Goal: Task Accomplishment & Management: Manage account settings

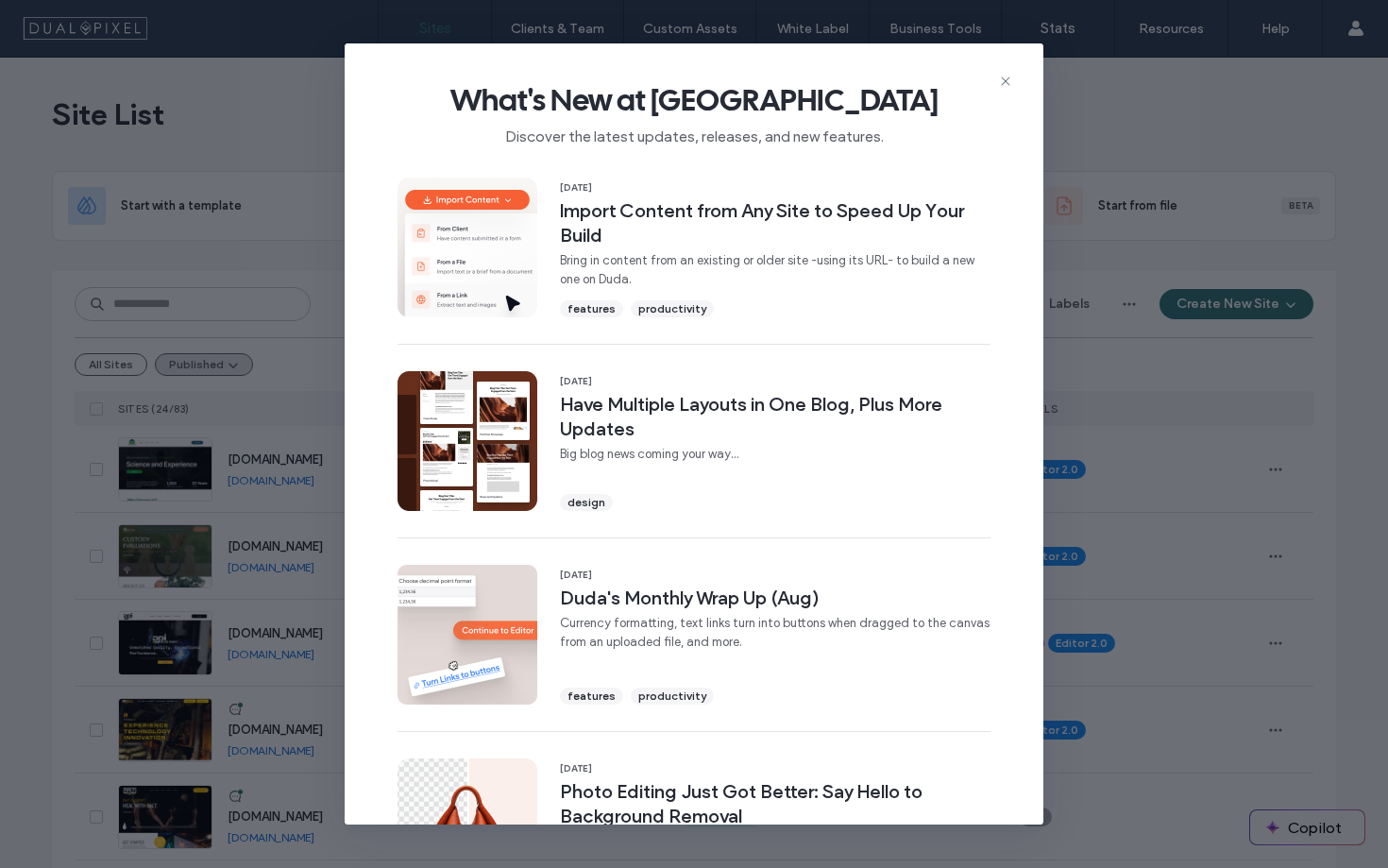
click at [1149, 151] on div "What's New at [GEOGRAPHIC_DATA] Discover the latest updates, releases, and new …" at bounding box center [694, 434] width 1388 height 868
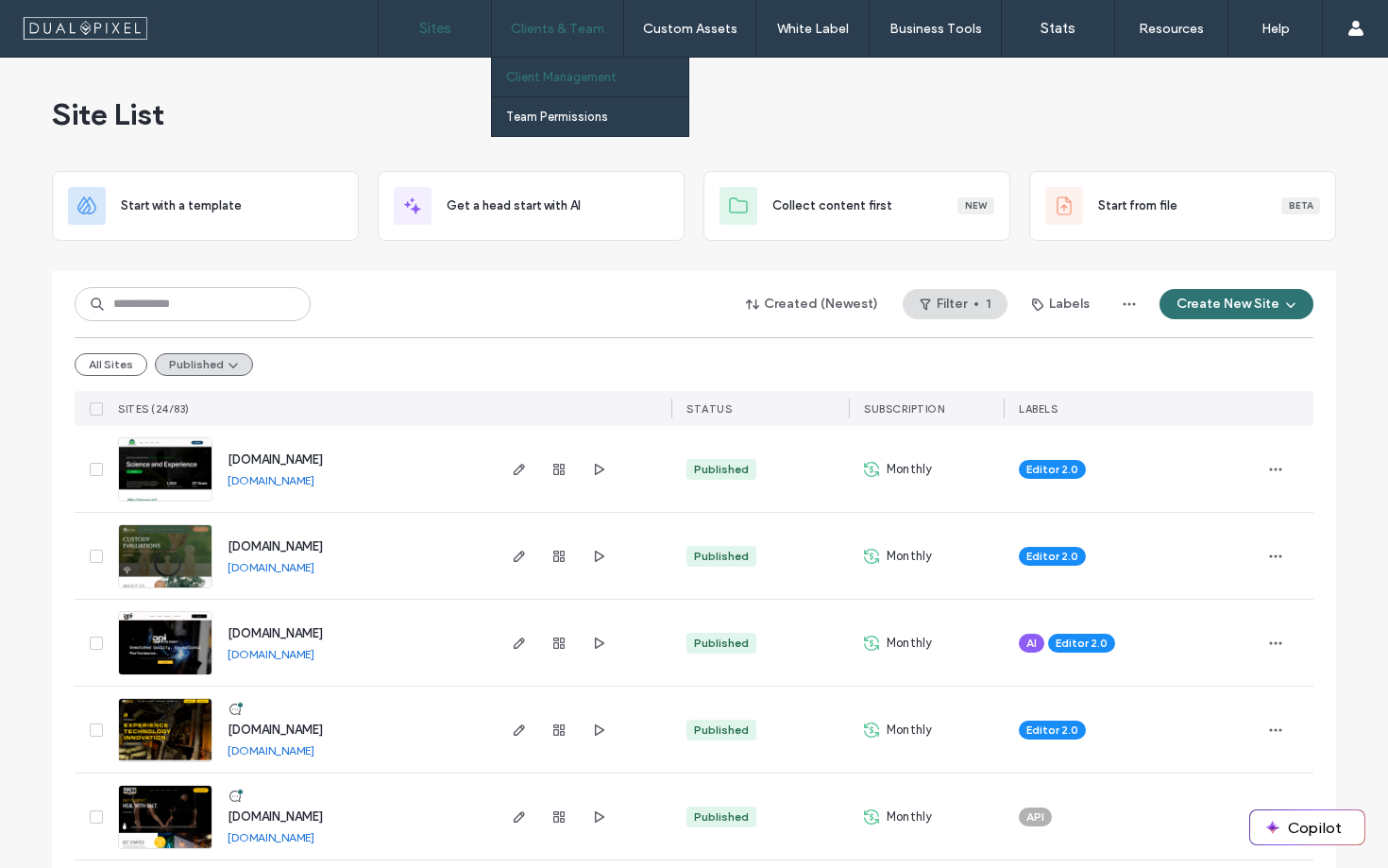
click at [562, 86] on link "Client Management" at bounding box center [597, 77] width 182 height 39
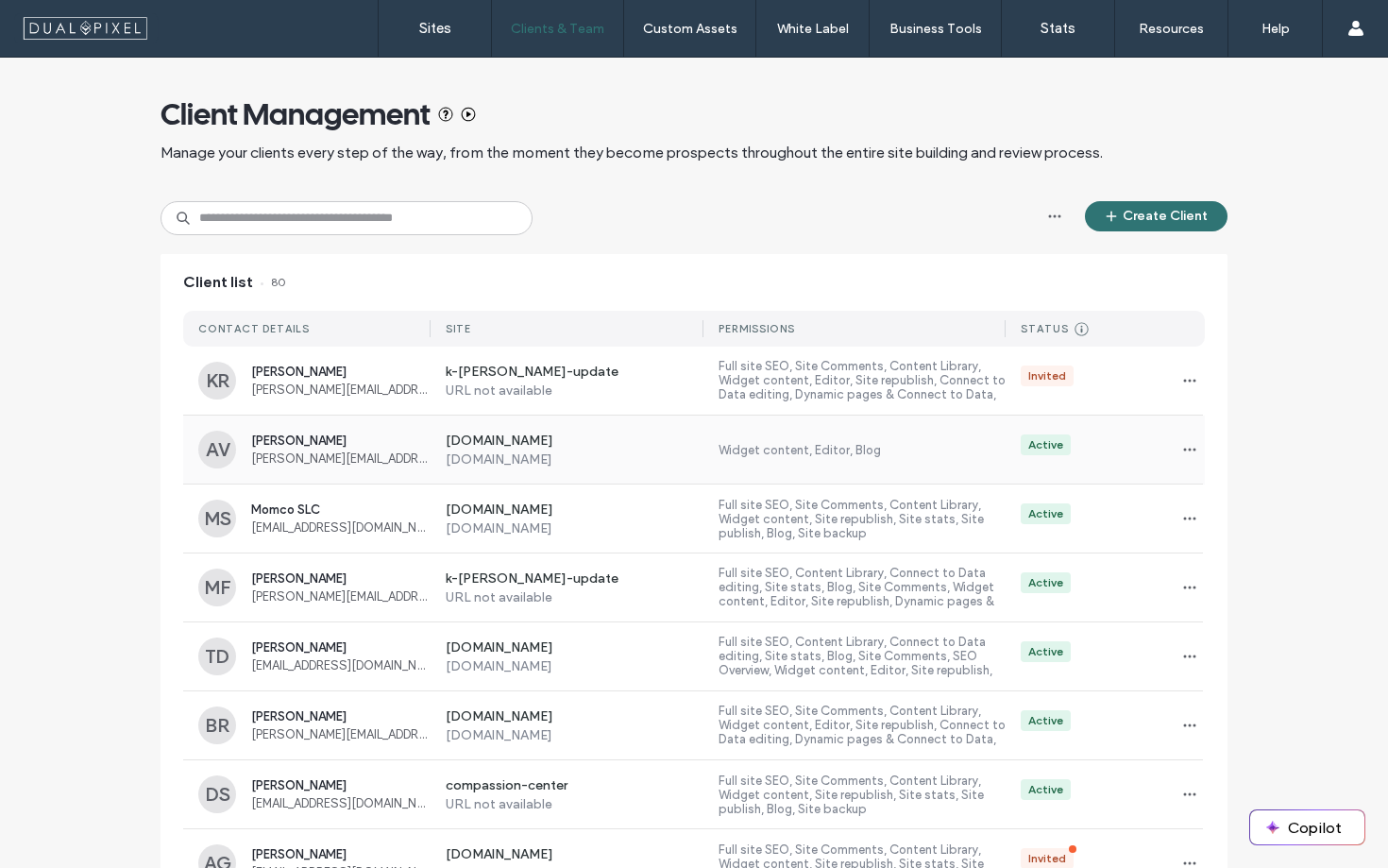
click at [831, 453] on label "Widget content, Editor, Blog" at bounding box center [863, 450] width 287 height 14
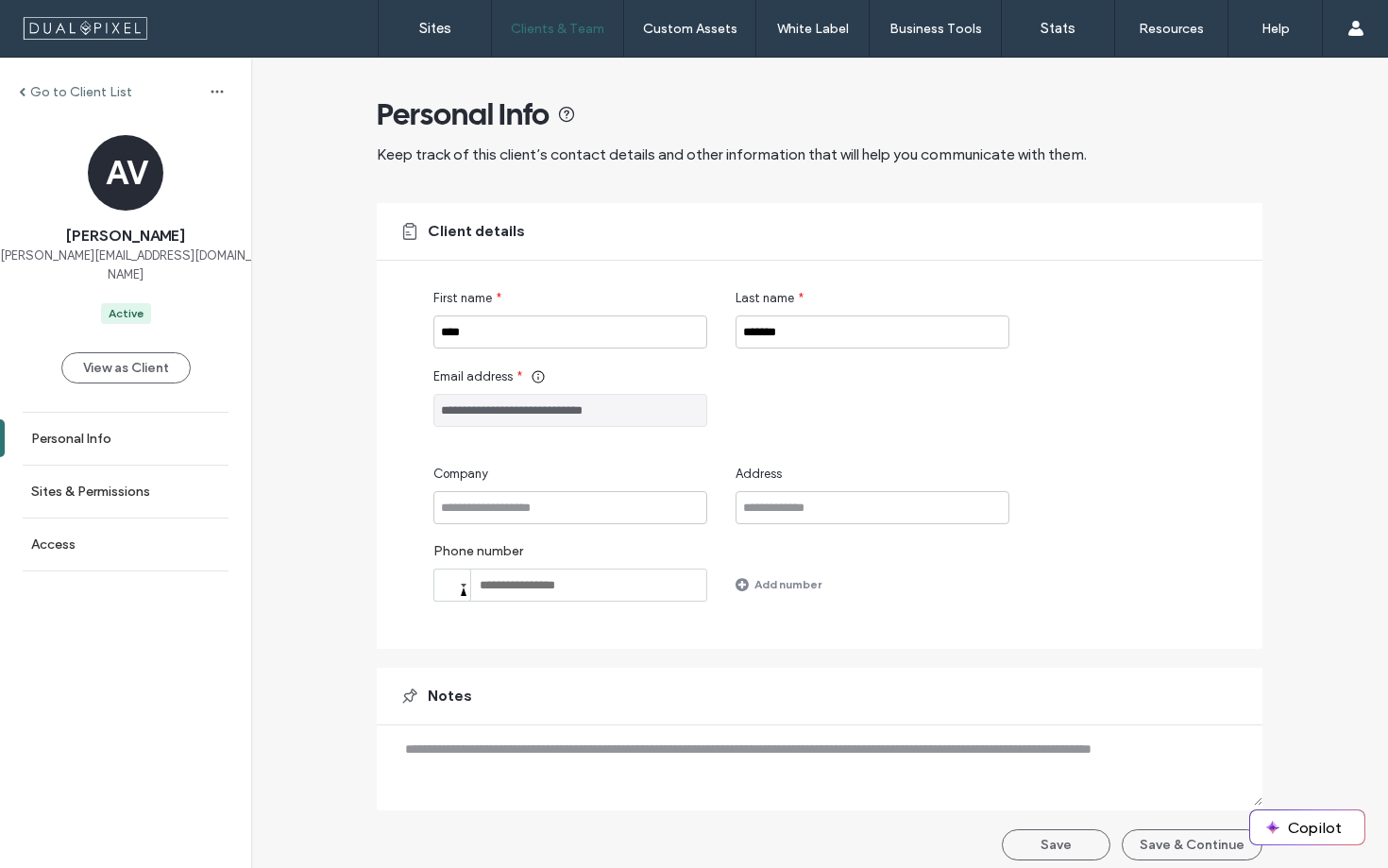
click at [61, 80] on div "Go to Client List" at bounding box center [126, 92] width 251 height 30
click at [74, 86] on label "Go to Client List" at bounding box center [81, 92] width 102 height 16
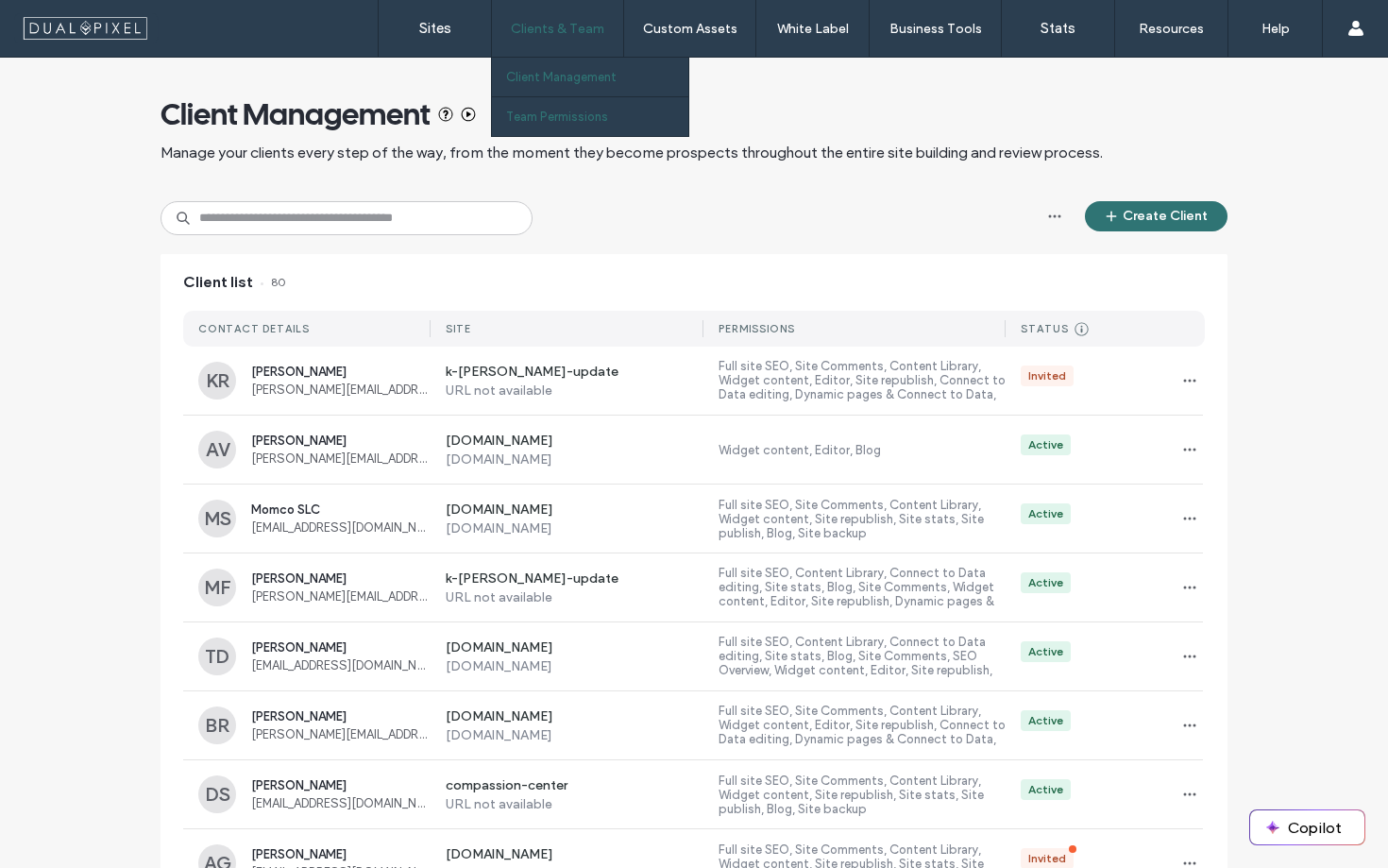
click at [545, 125] on link "Team Permissions" at bounding box center [597, 116] width 182 height 39
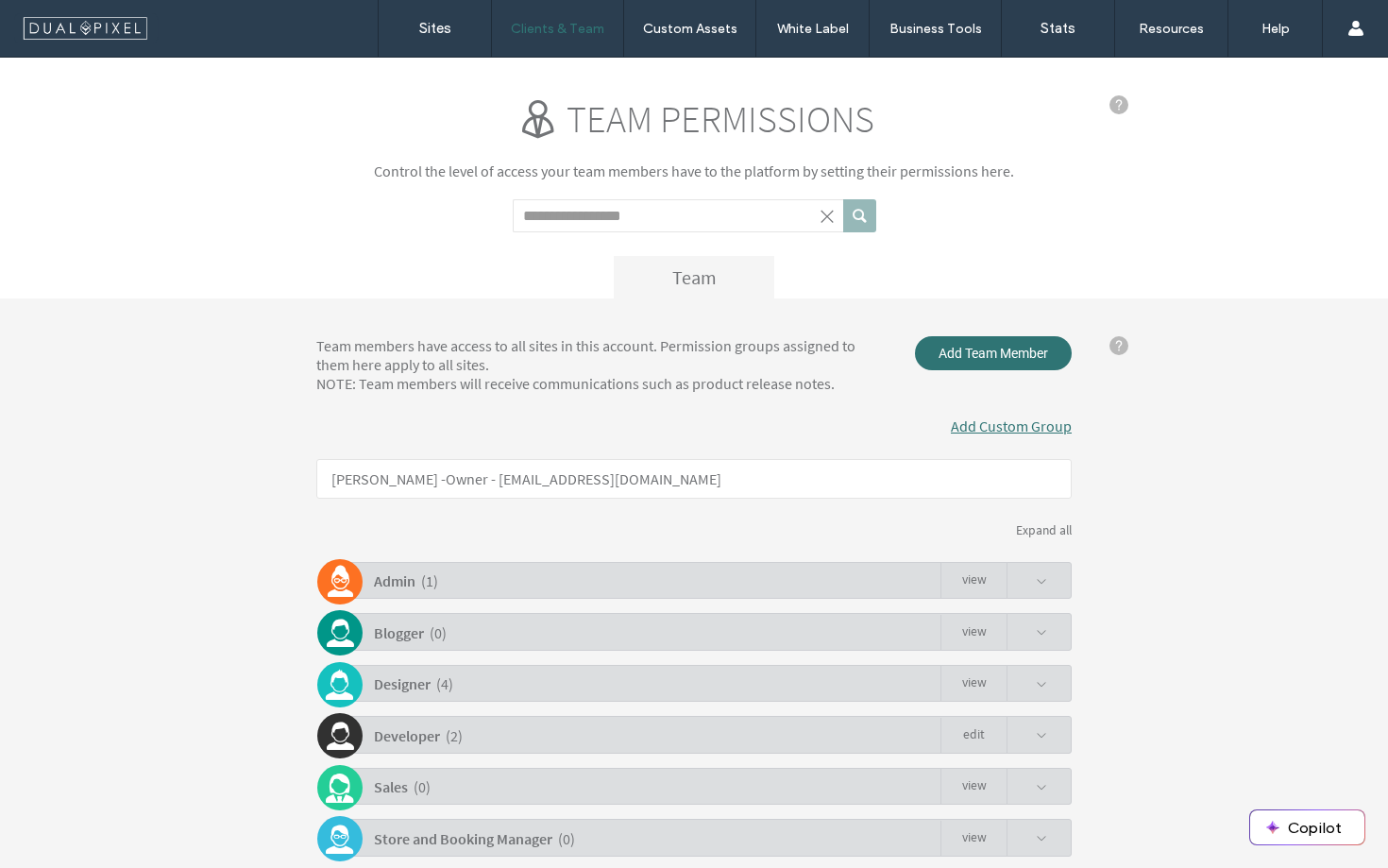
click at [595, 583] on div "Admin ( 1 ) view" at bounding box center [699, 580] width 746 height 37
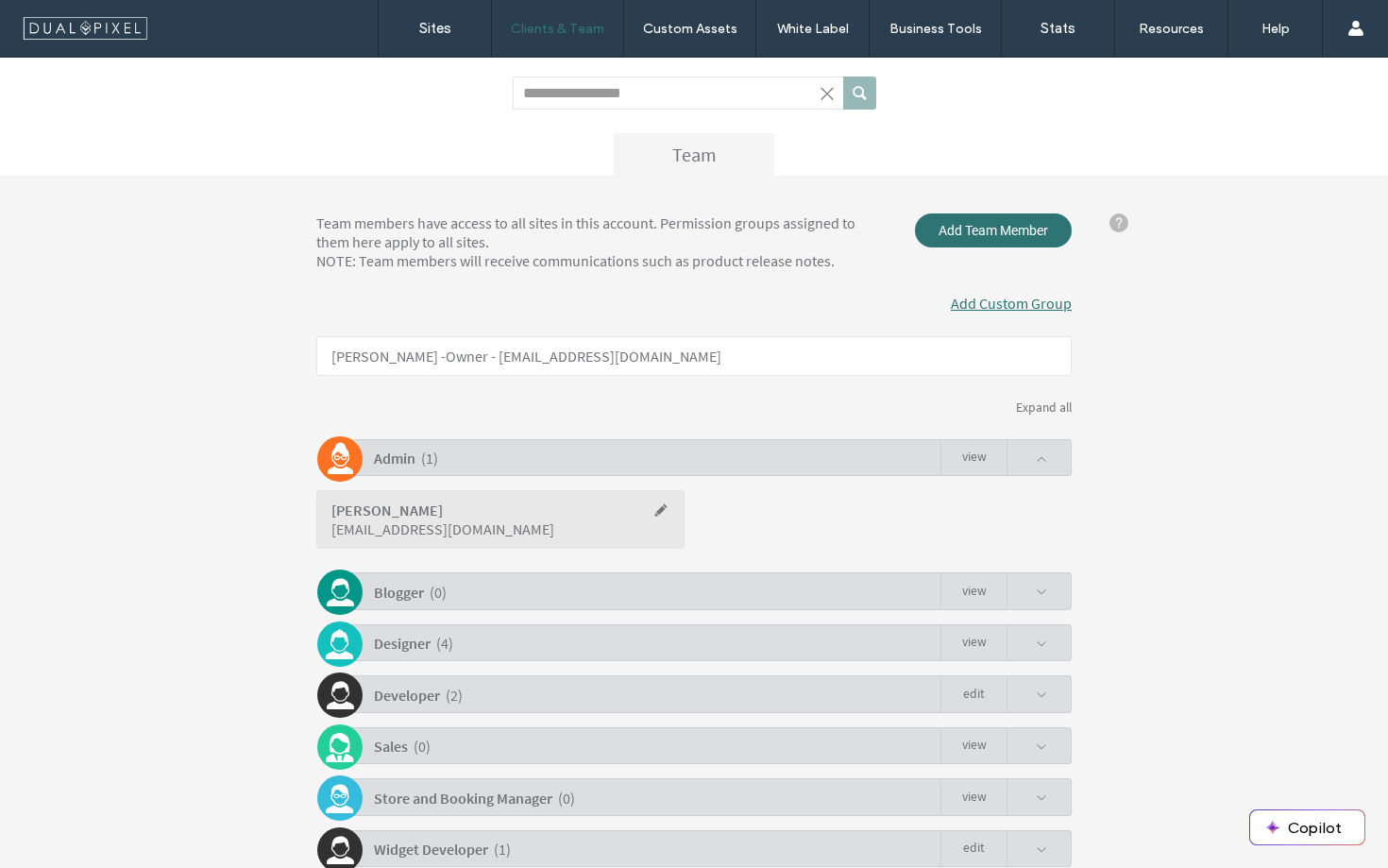
click at [595, 583] on div "Blogger ( 0 ) view" at bounding box center [699, 590] width 746 height 37
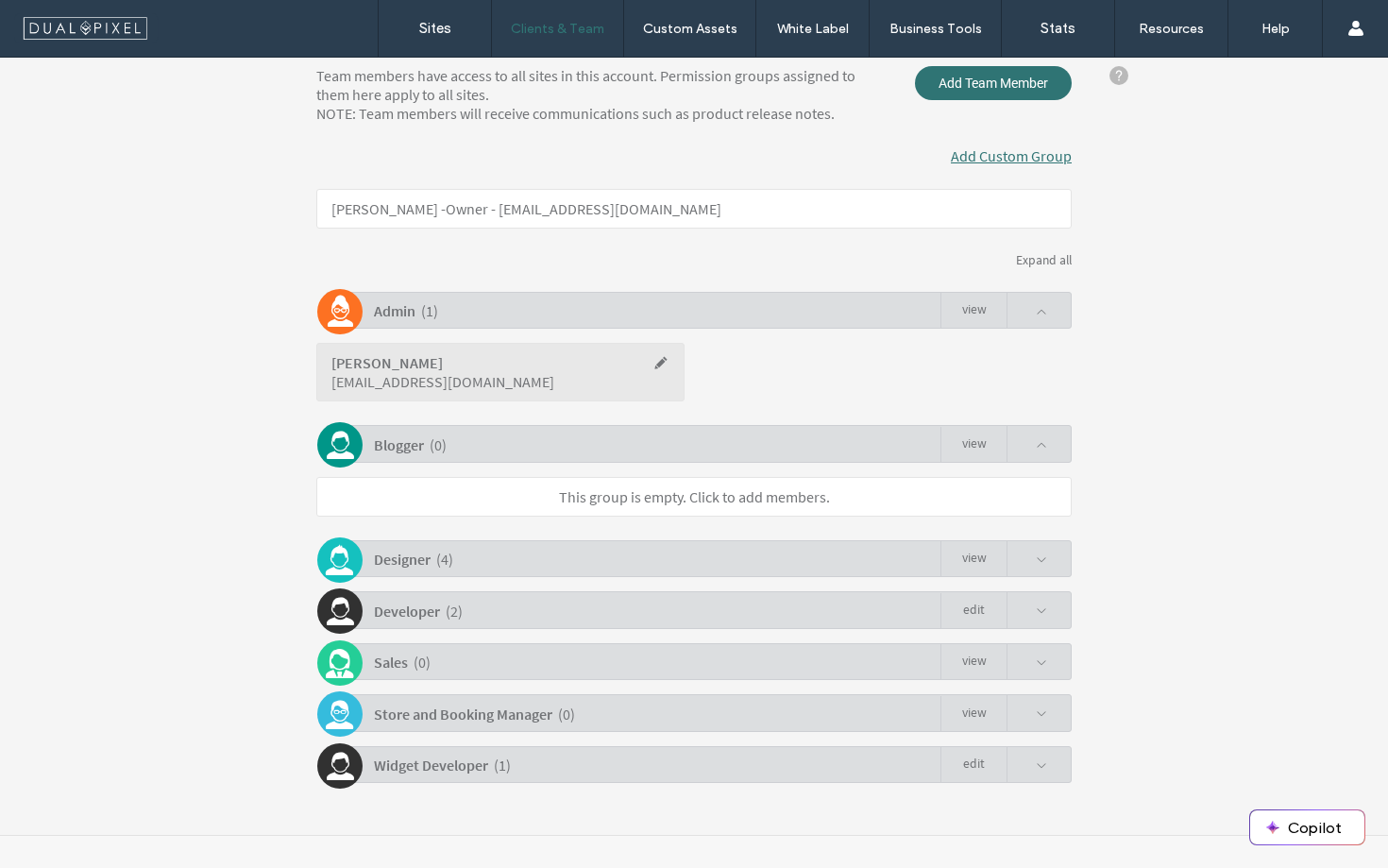
scroll to position [276, 0]
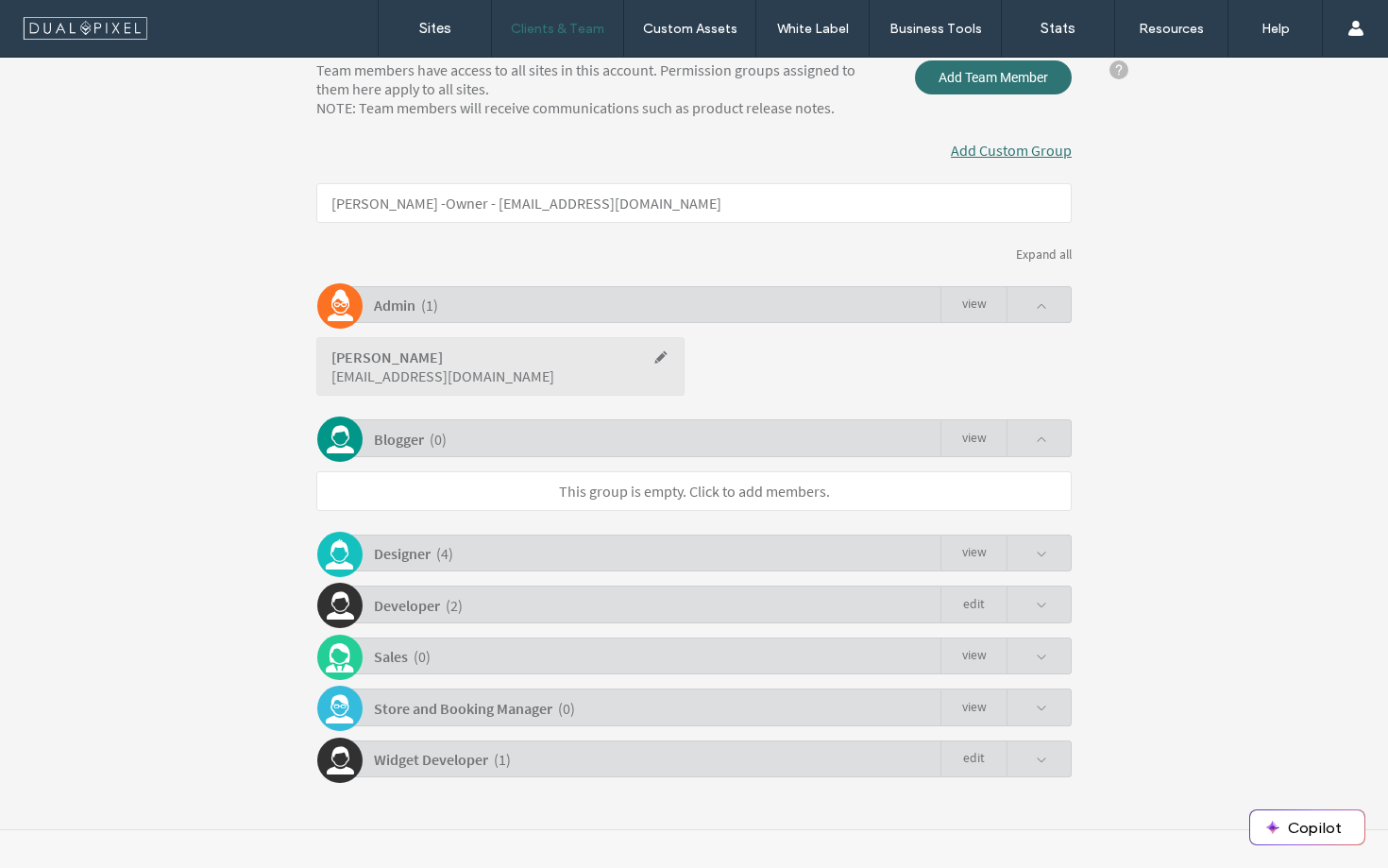
click at [600, 573] on div "Team members have access to all sites in this account. Permission groups assign…" at bounding box center [694, 418] width 756 height 717
click at [615, 549] on div "Designer ( 4 ) view" at bounding box center [699, 553] width 746 height 37
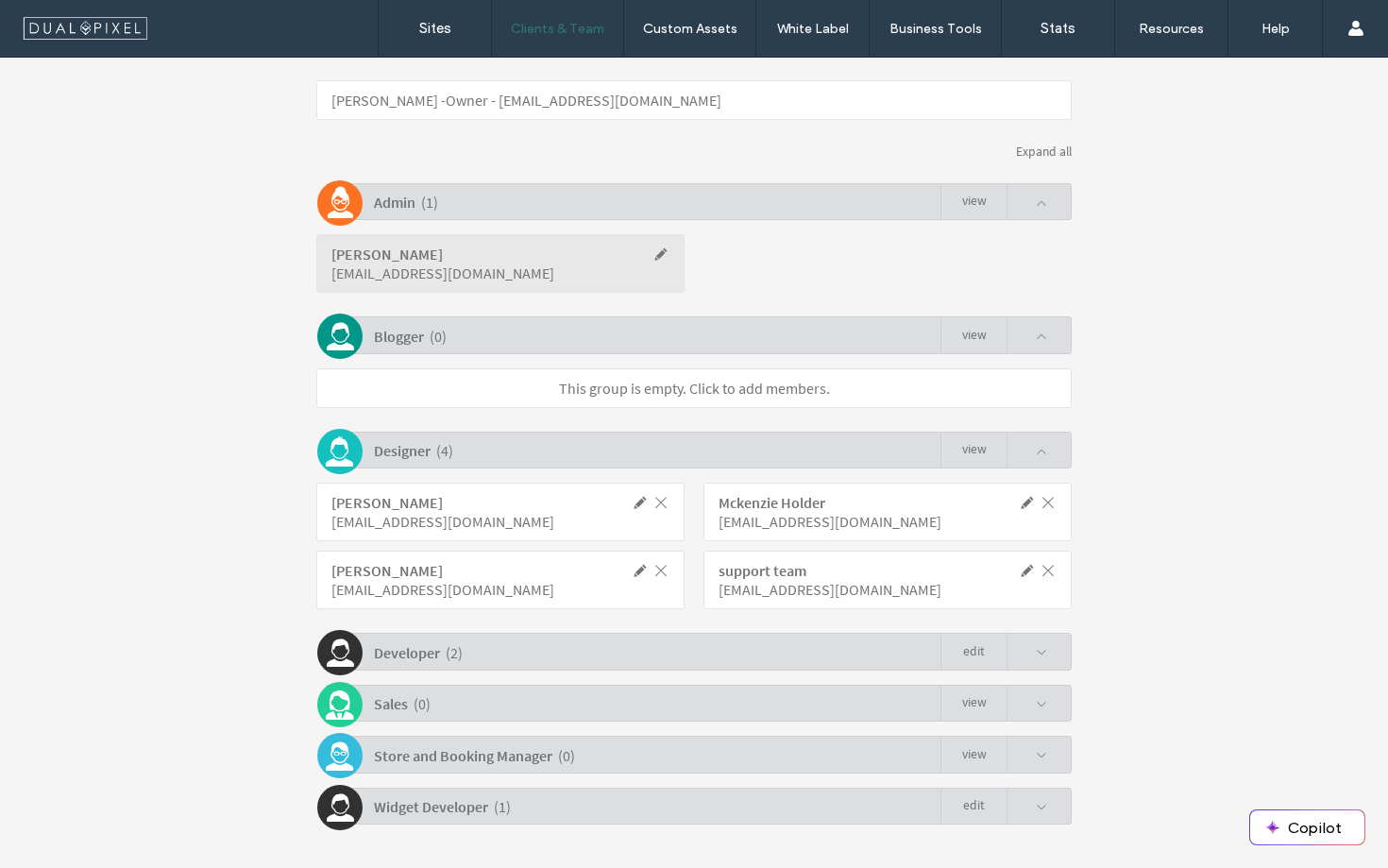
scroll to position [397, 0]
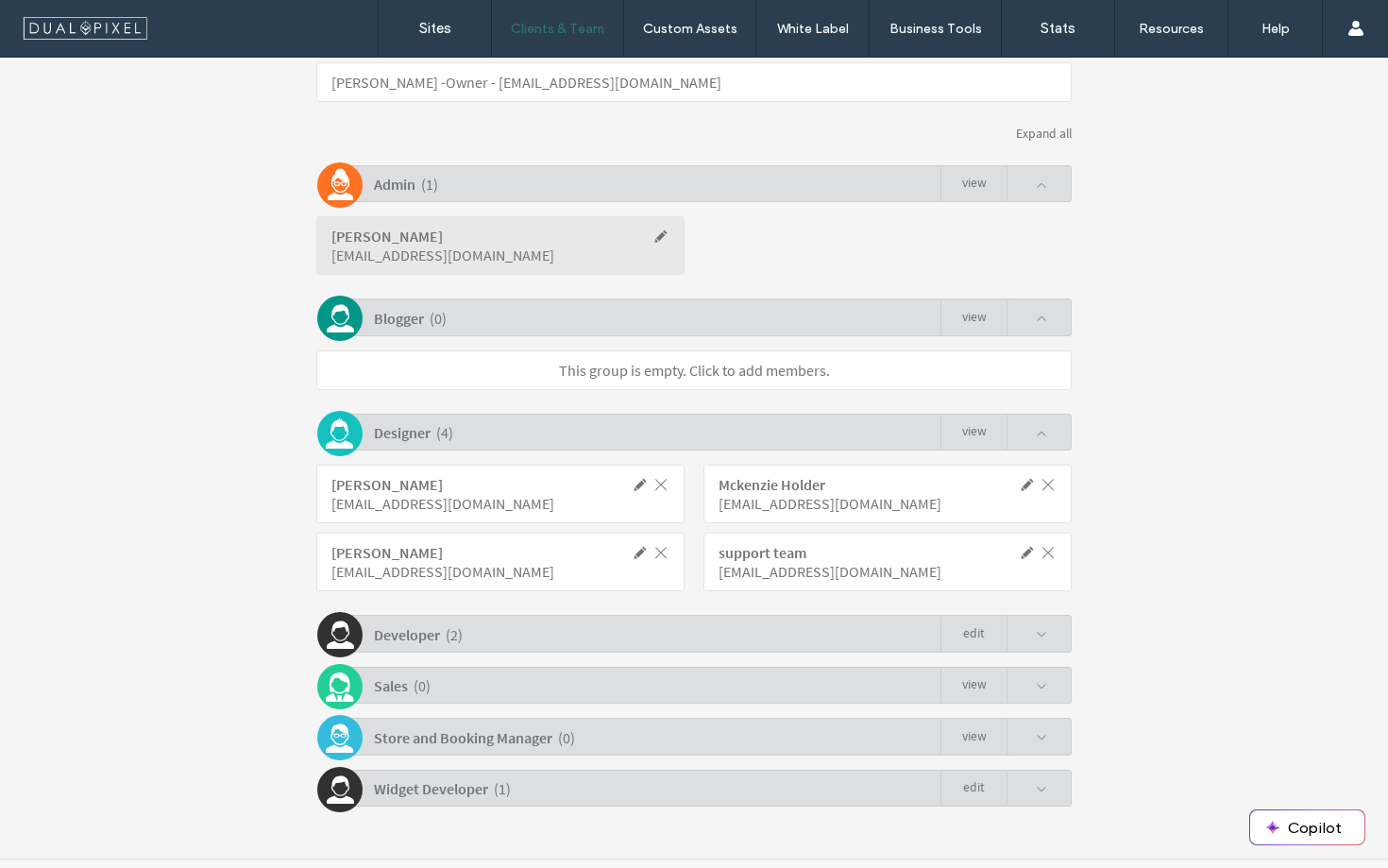
click at [1020, 551] on span at bounding box center [1028, 553] width 17 height 17
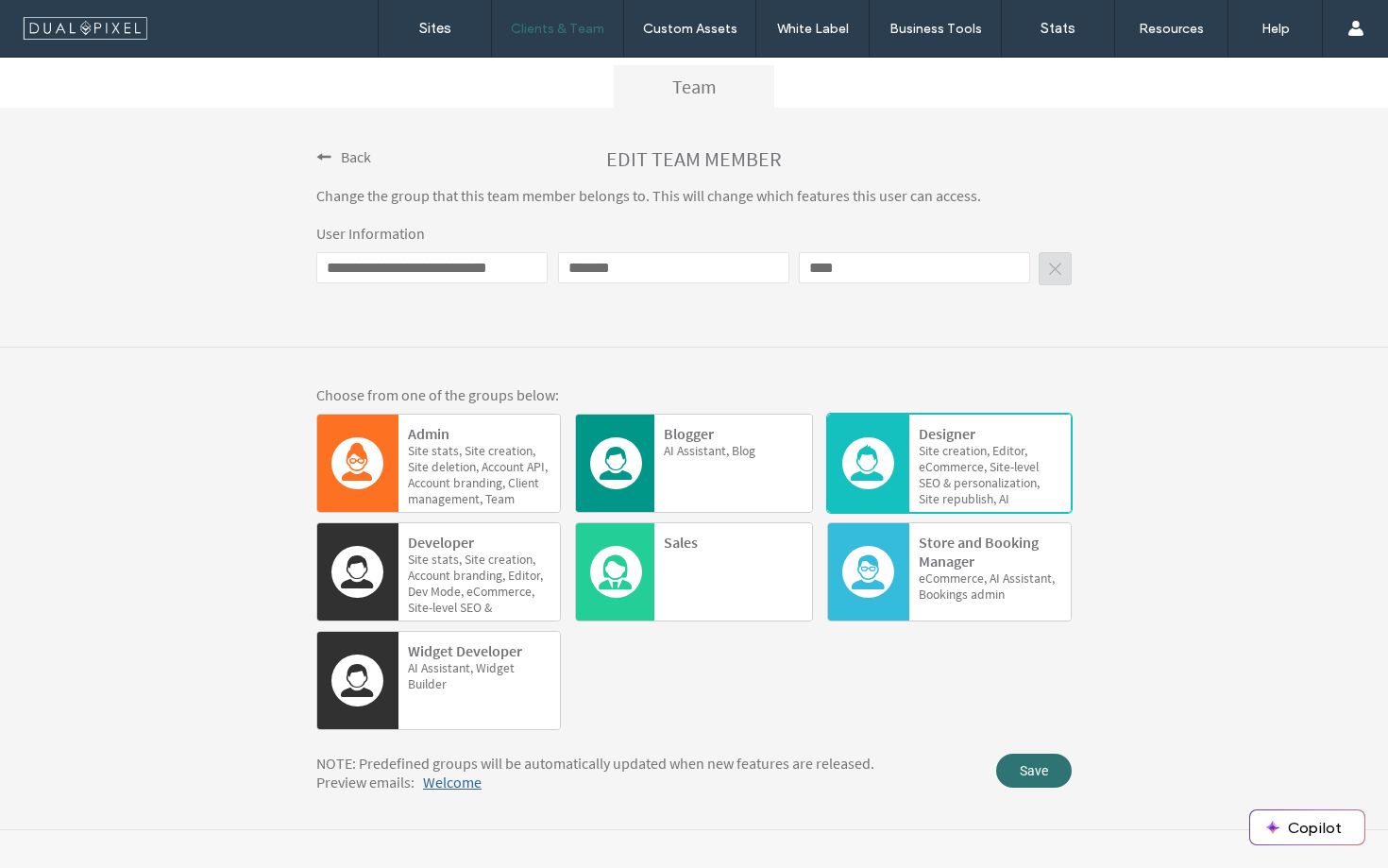
scroll to position [191, 0]
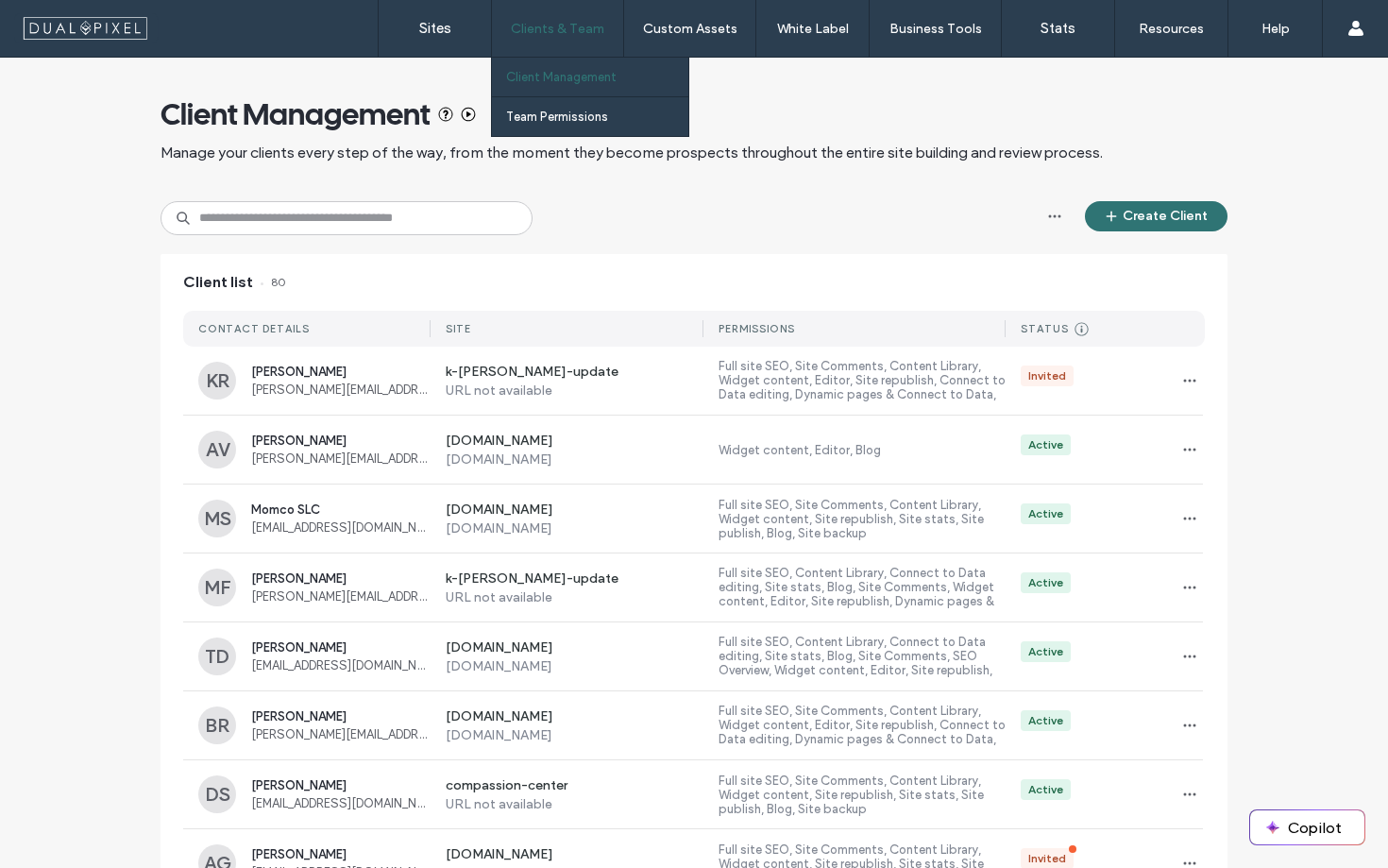
click at [543, 86] on link "Client Management" at bounding box center [597, 77] width 182 height 39
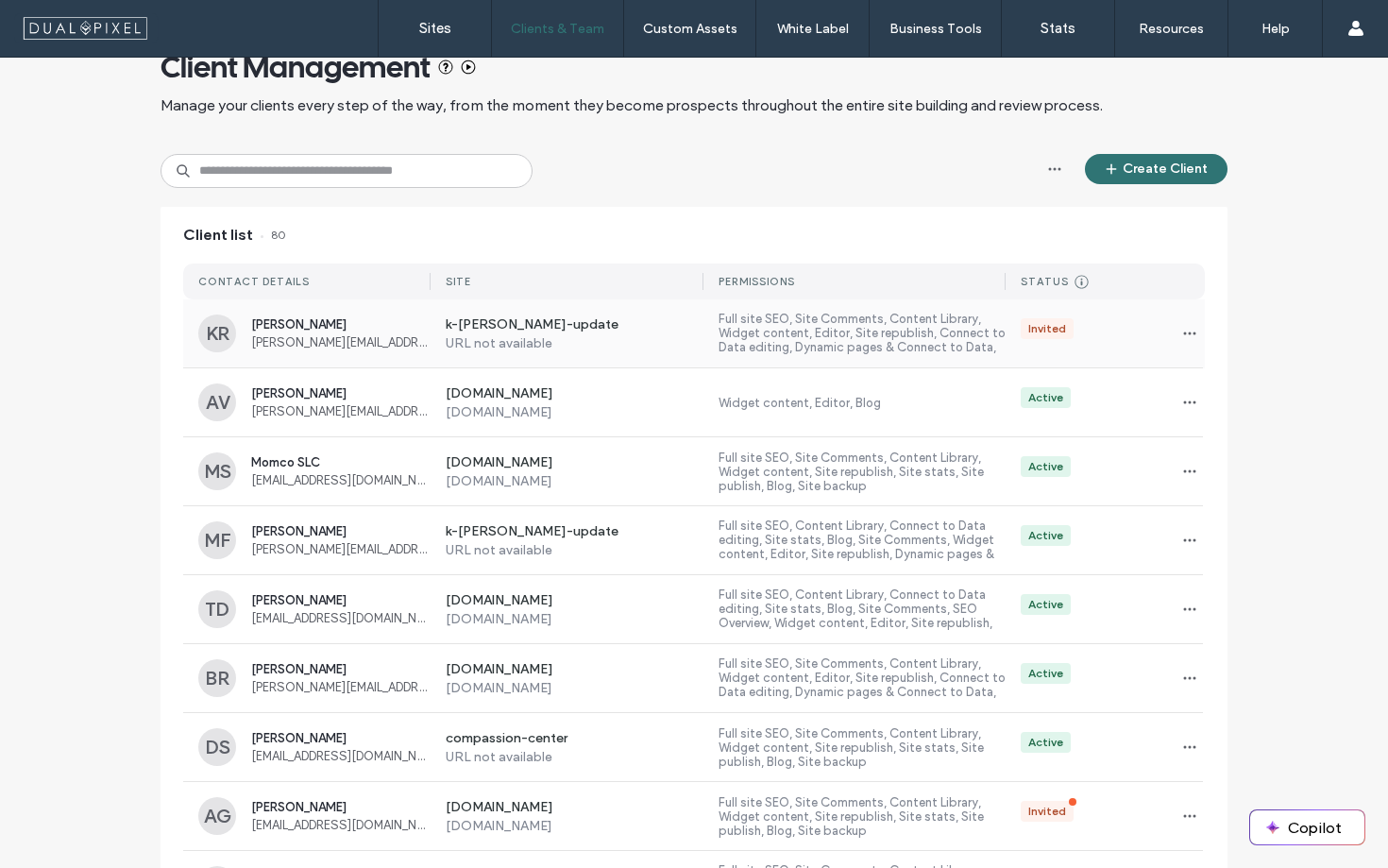
scroll to position [69, 0]
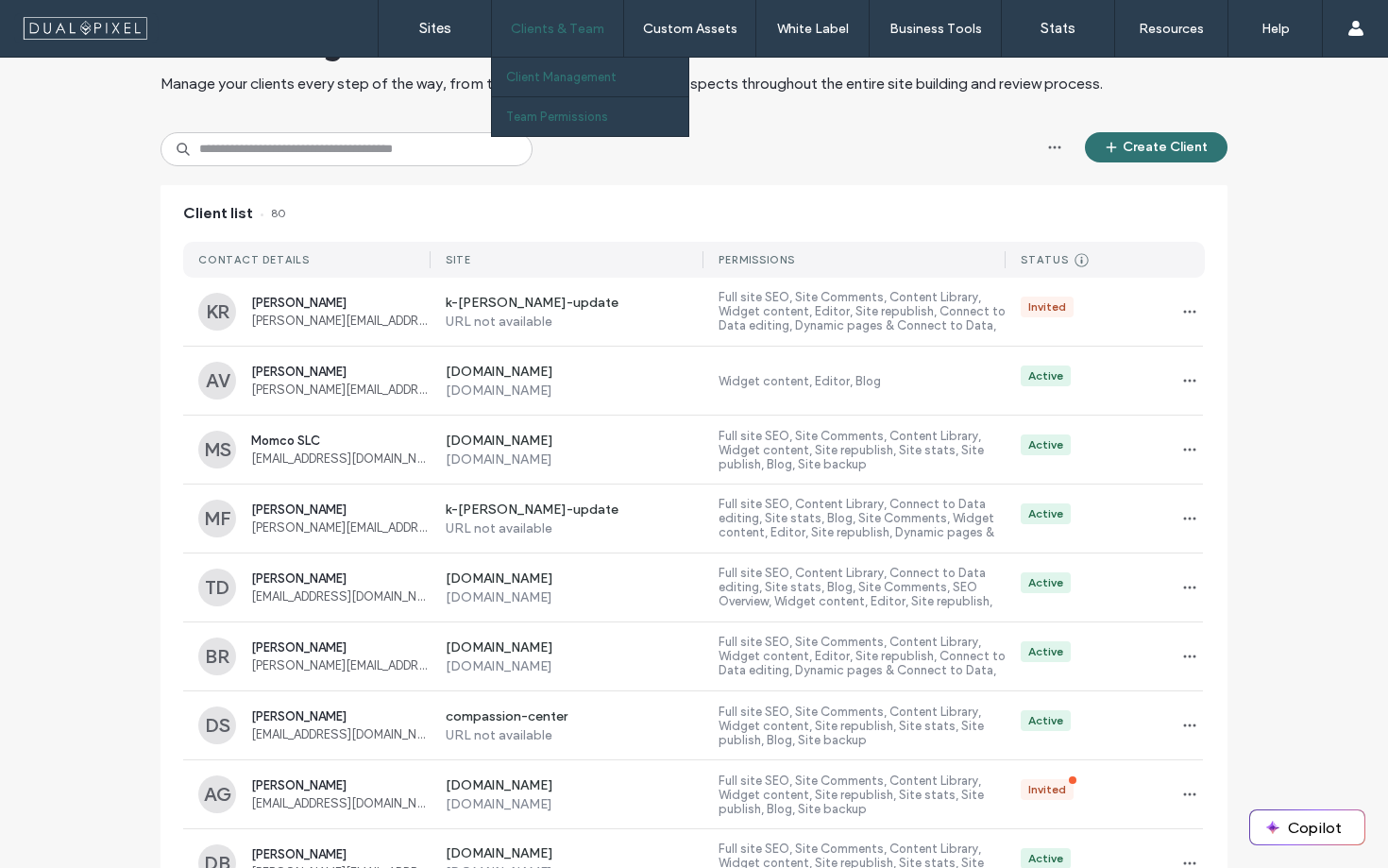
click at [559, 113] on label "Team Permissions" at bounding box center [557, 116] width 102 height 14
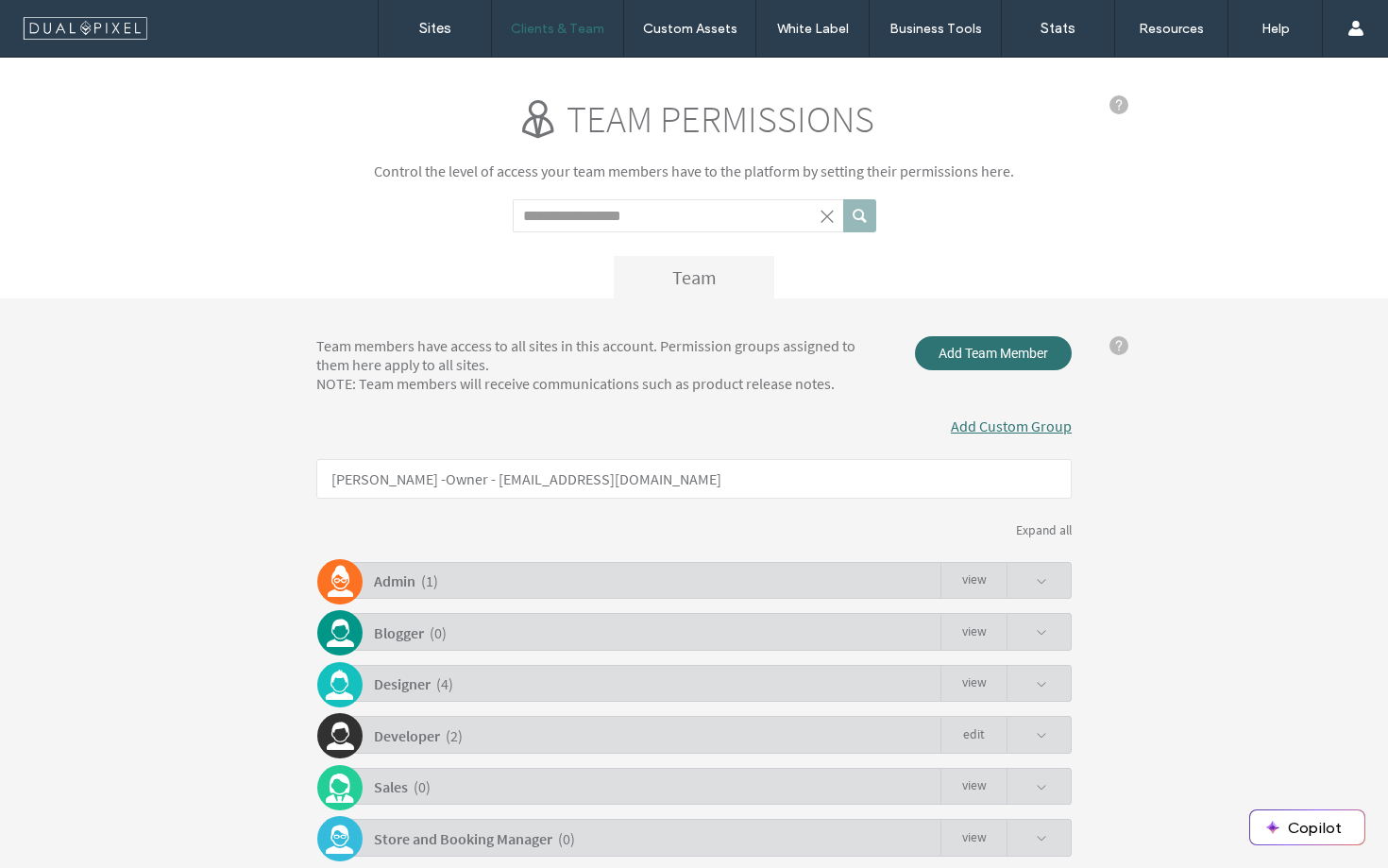
click at [745, 694] on div "Designer ( 4 ) view" at bounding box center [699, 683] width 746 height 37
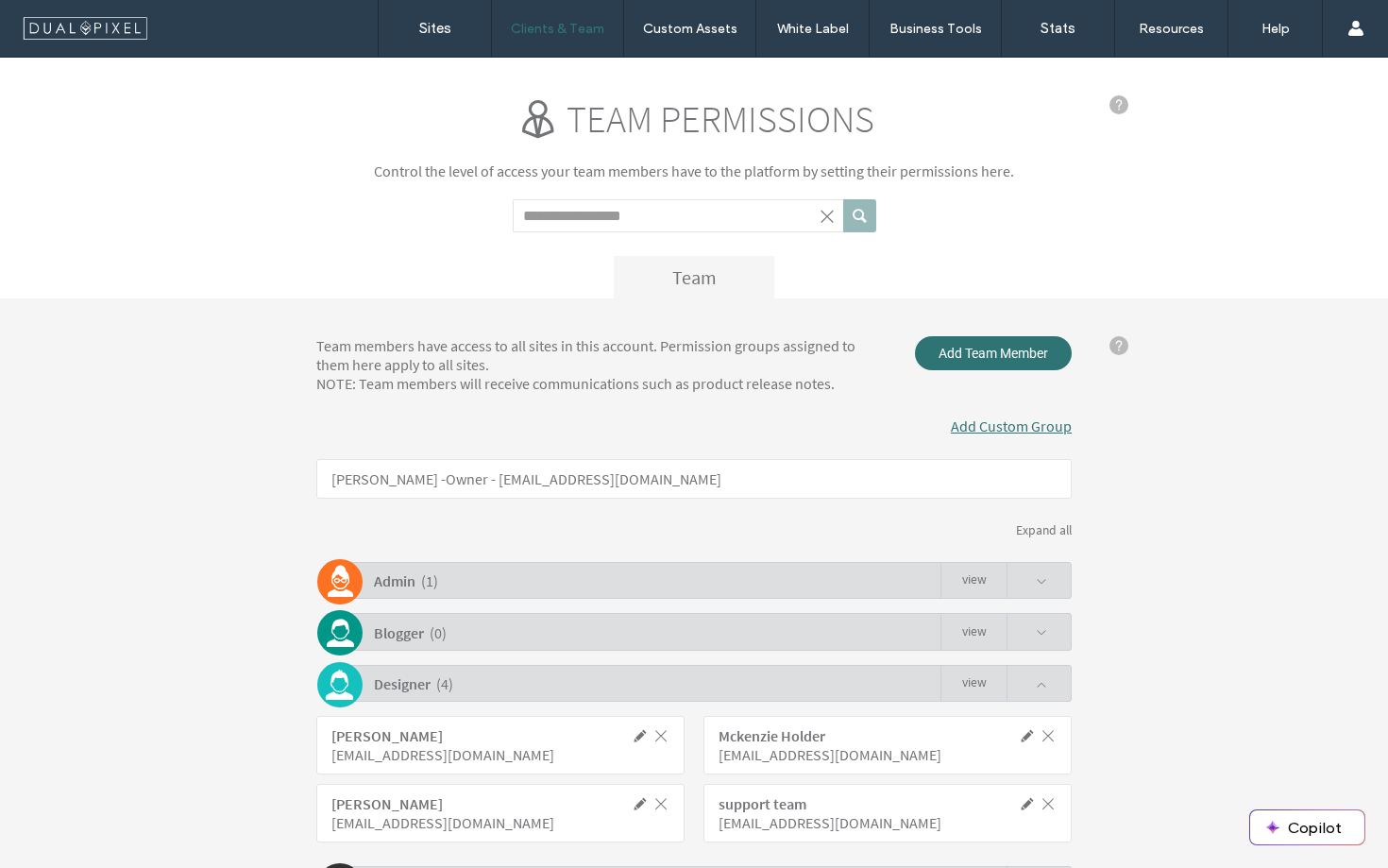
click at [967, 688] on link "view" at bounding box center [974, 684] width 66 height 36
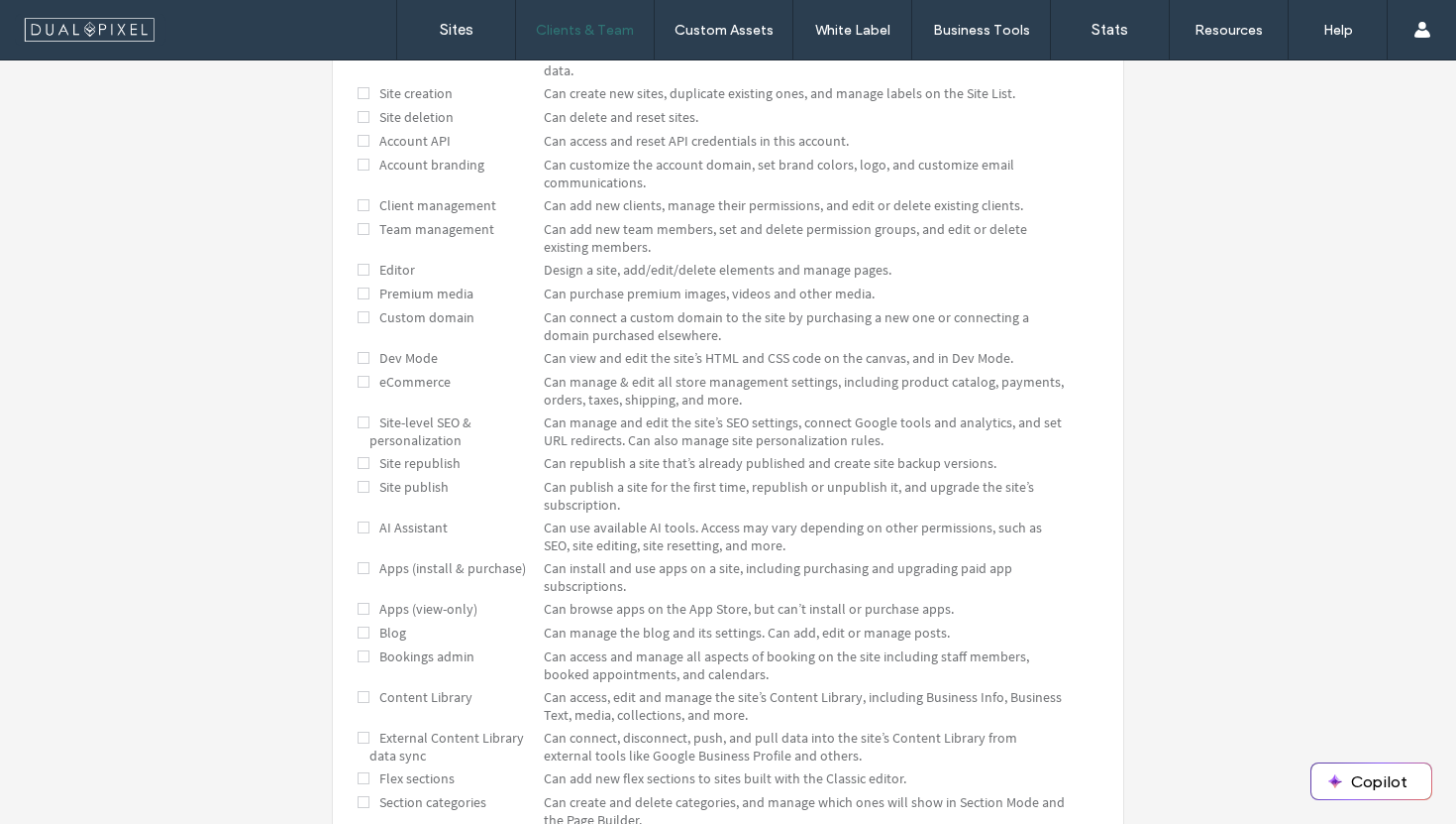
scroll to position [399, 0]
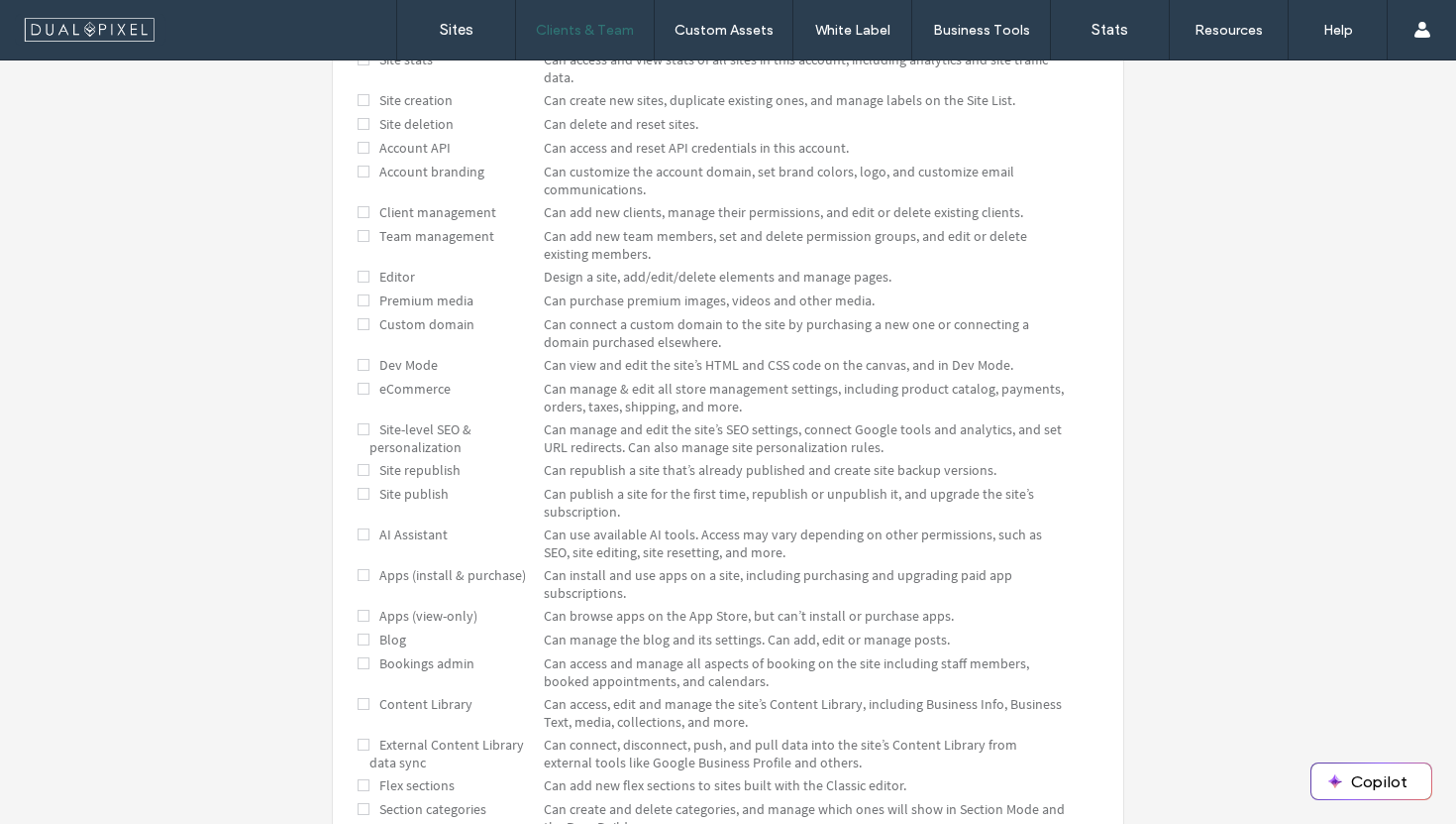
click at [358, 211] on span at bounding box center [364, 212] width 12 height 18
click at [358, 214] on span at bounding box center [364, 212] width 12 height 18
click at [875, 261] on div "Can add new team members, set and delete permission groups, and edit or delete …" at bounding box center [805, 245] width 522 height 36
click at [358, 220] on span at bounding box center [364, 212] width 12 height 18
click at [358, 217] on span at bounding box center [364, 212] width 12 height 18
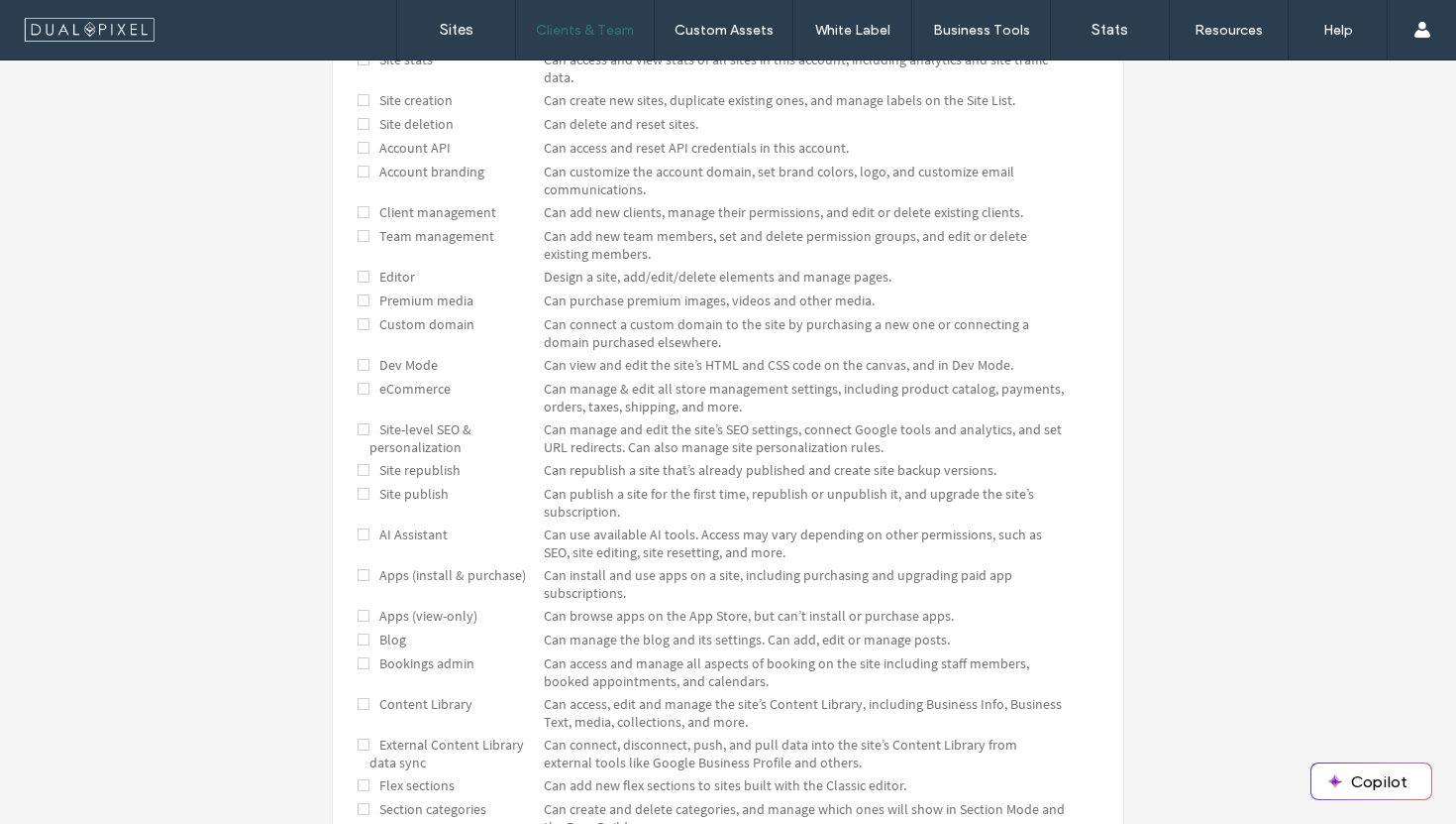
click at [358, 217] on span at bounding box center [364, 212] width 12 height 18
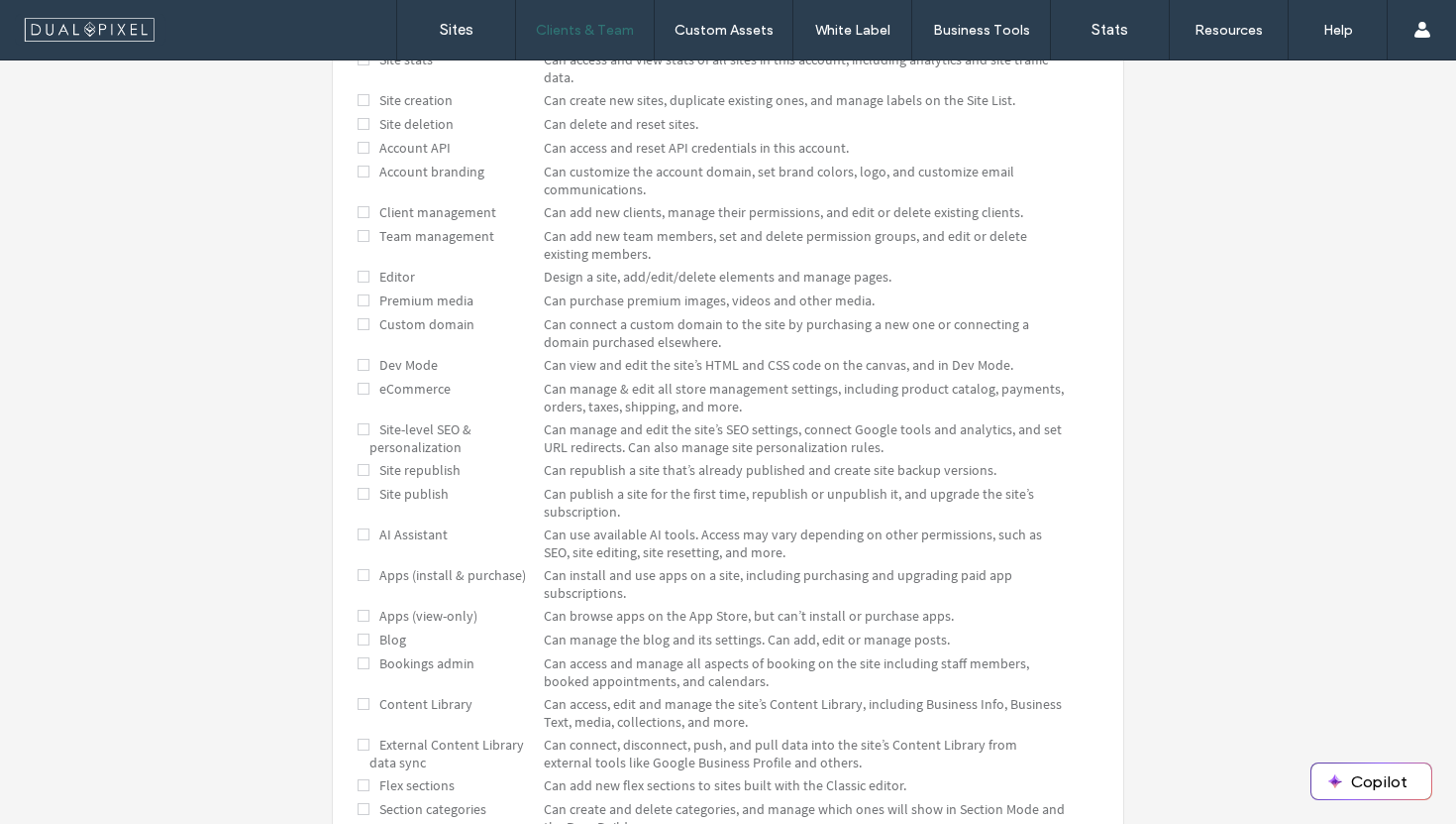
click at [358, 217] on span at bounding box center [364, 212] width 12 height 18
click at [358, 214] on span at bounding box center [364, 212] width 12 height 18
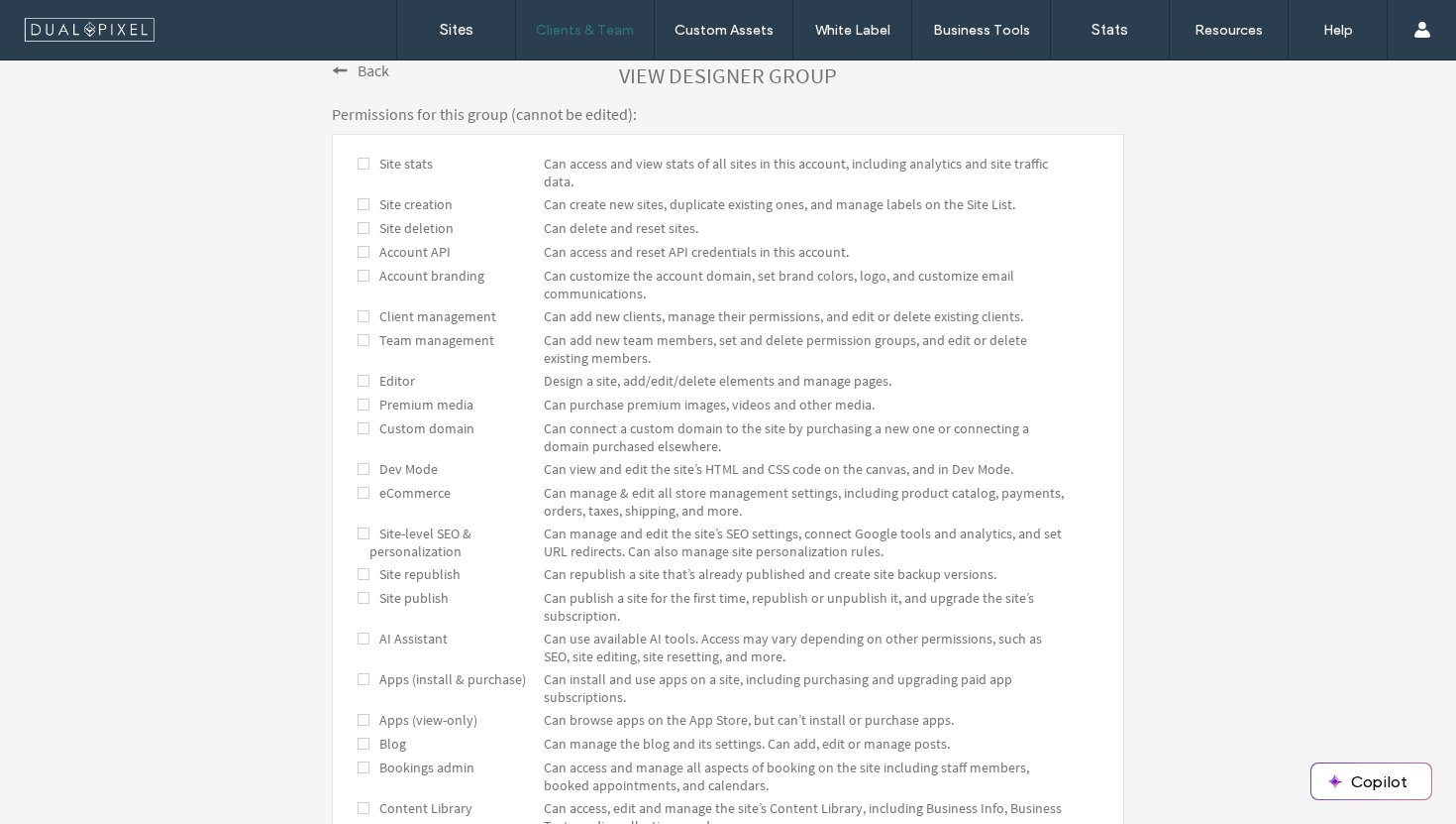
scroll to position [279, 0]
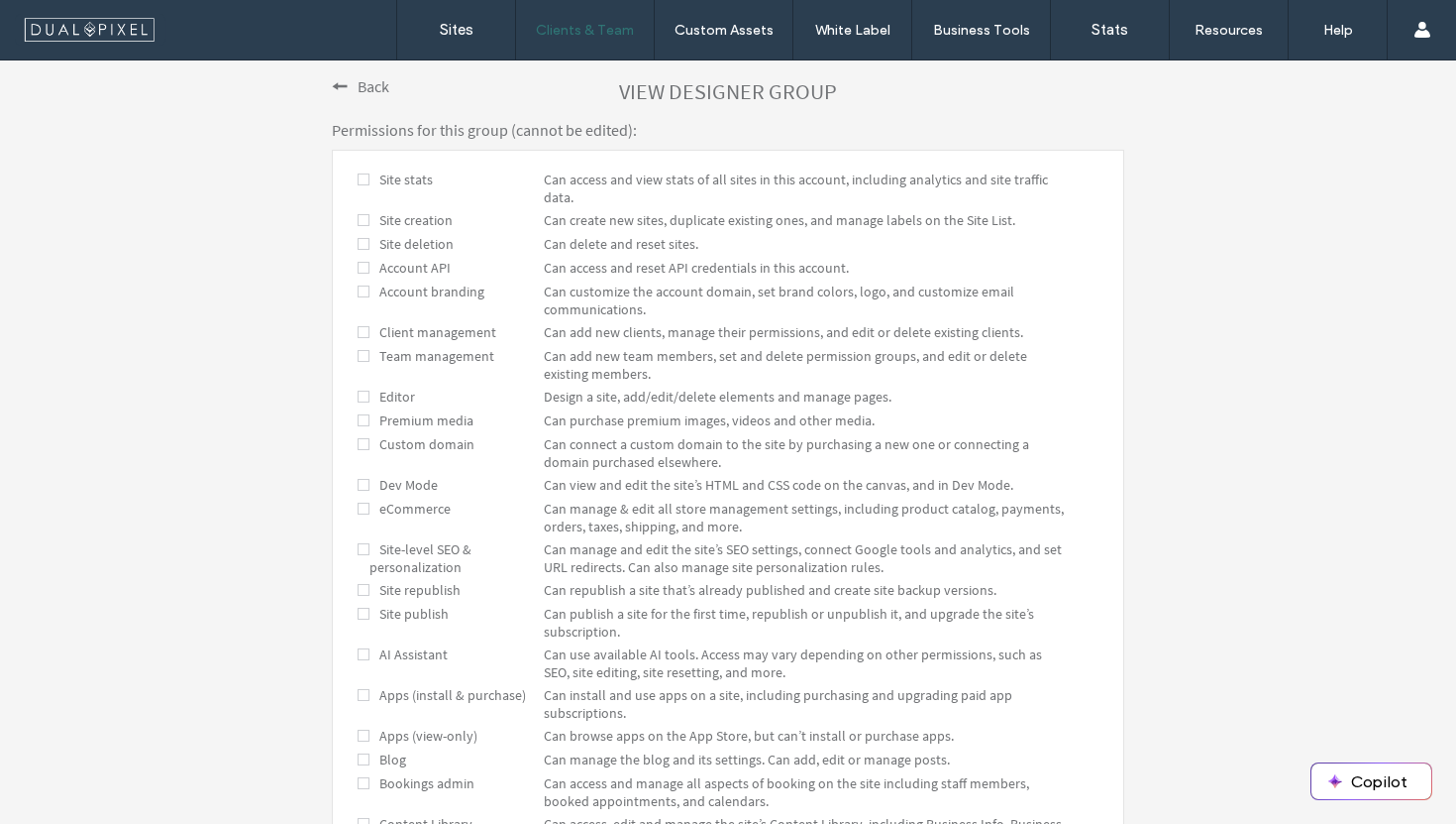
click at [340, 88] on span at bounding box center [340, 86] width 16 height 16
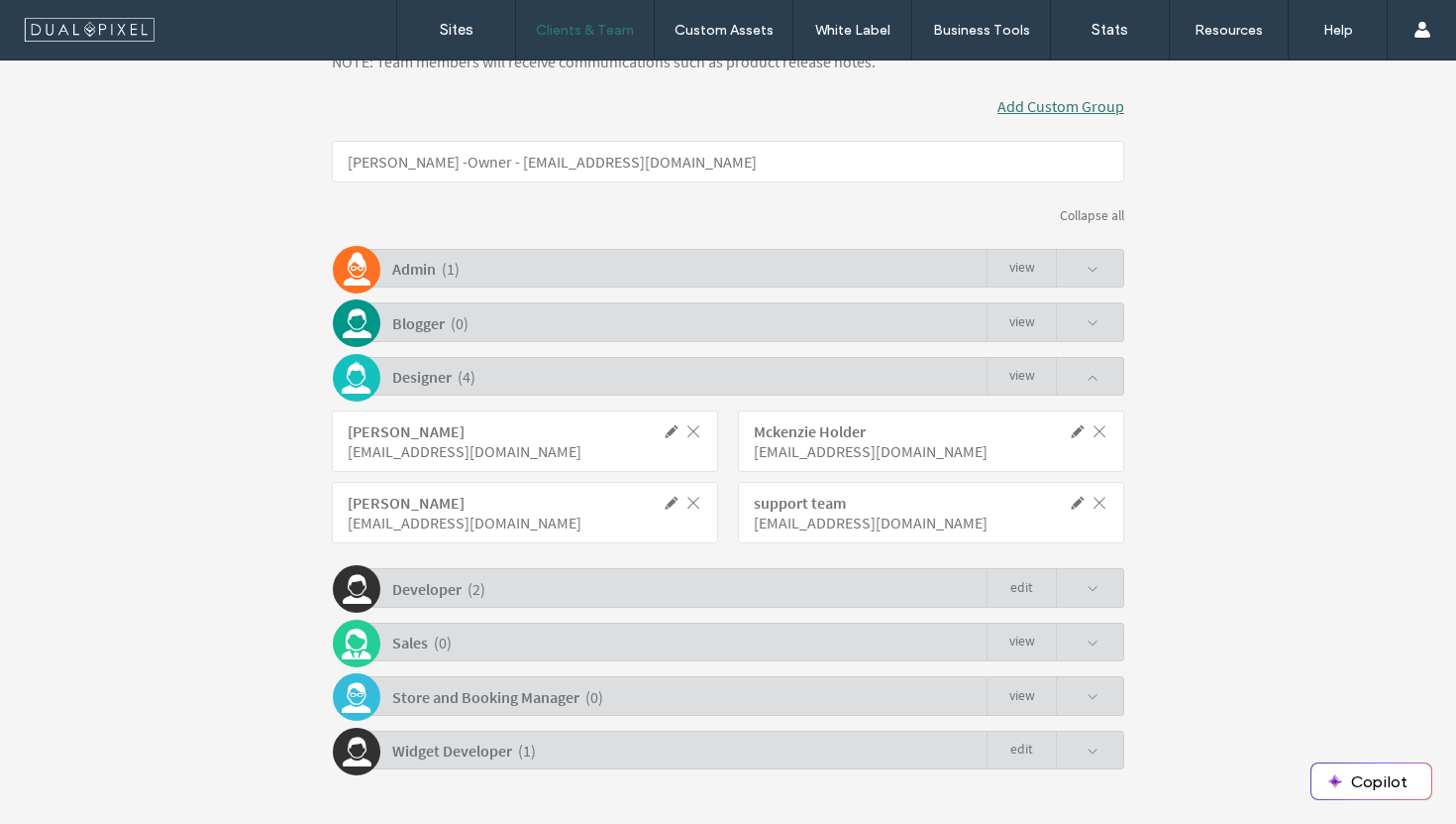
scroll to position [382, 0]
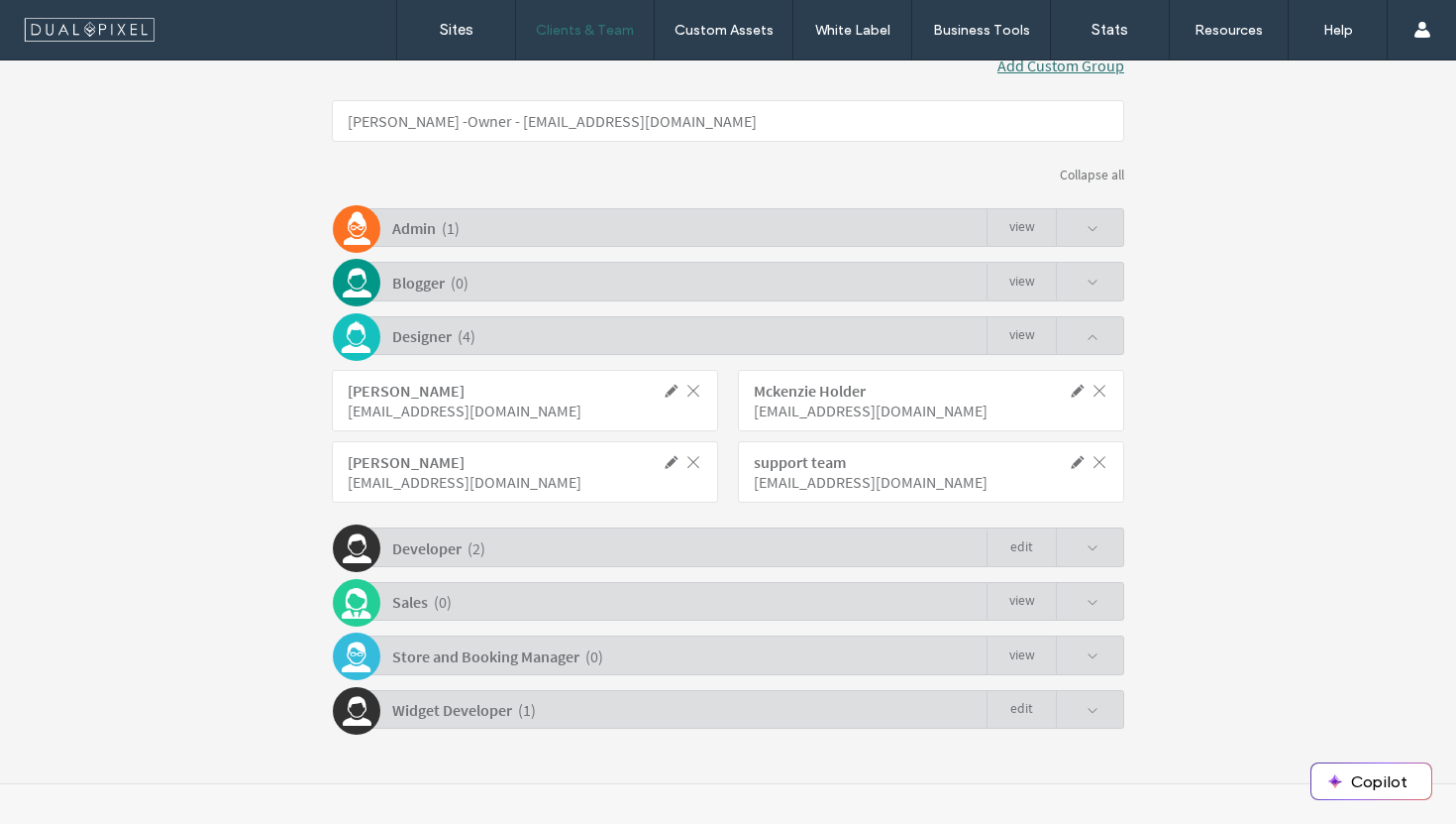
click at [728, 706] on div "Widget Developer ( 1 ) Edit" at bounding box center [733, 709] width 783 height 39
click at [1111, 347] on div "Designer ( 4 ) view" at bounding box center [733, 335] width 783 height 39
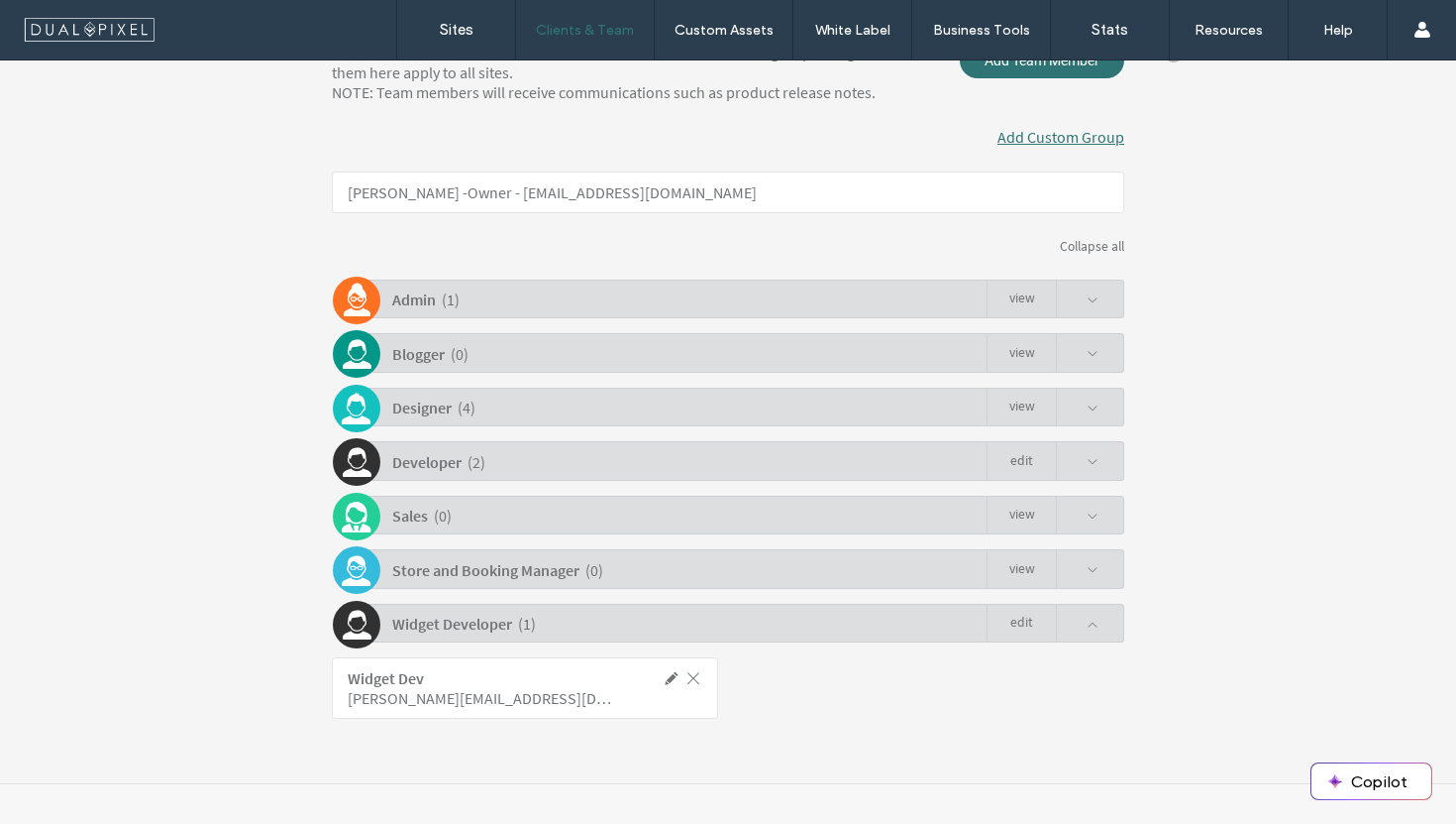
click at [1111, 347] on div "Blogger ( 0 ) view" at bounding box center [733, 352] width 783 height 39
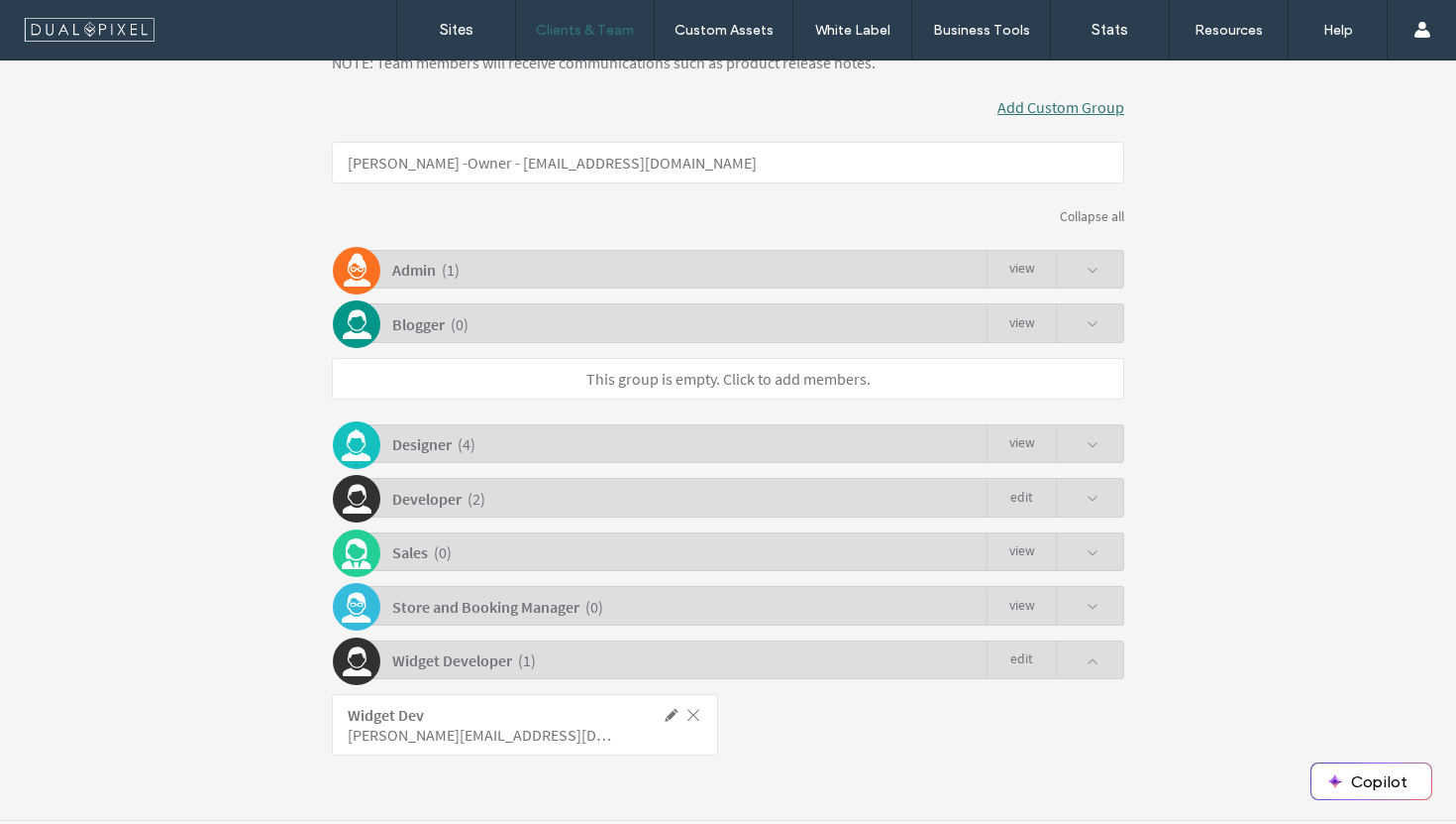
scroll to position [377, 0]
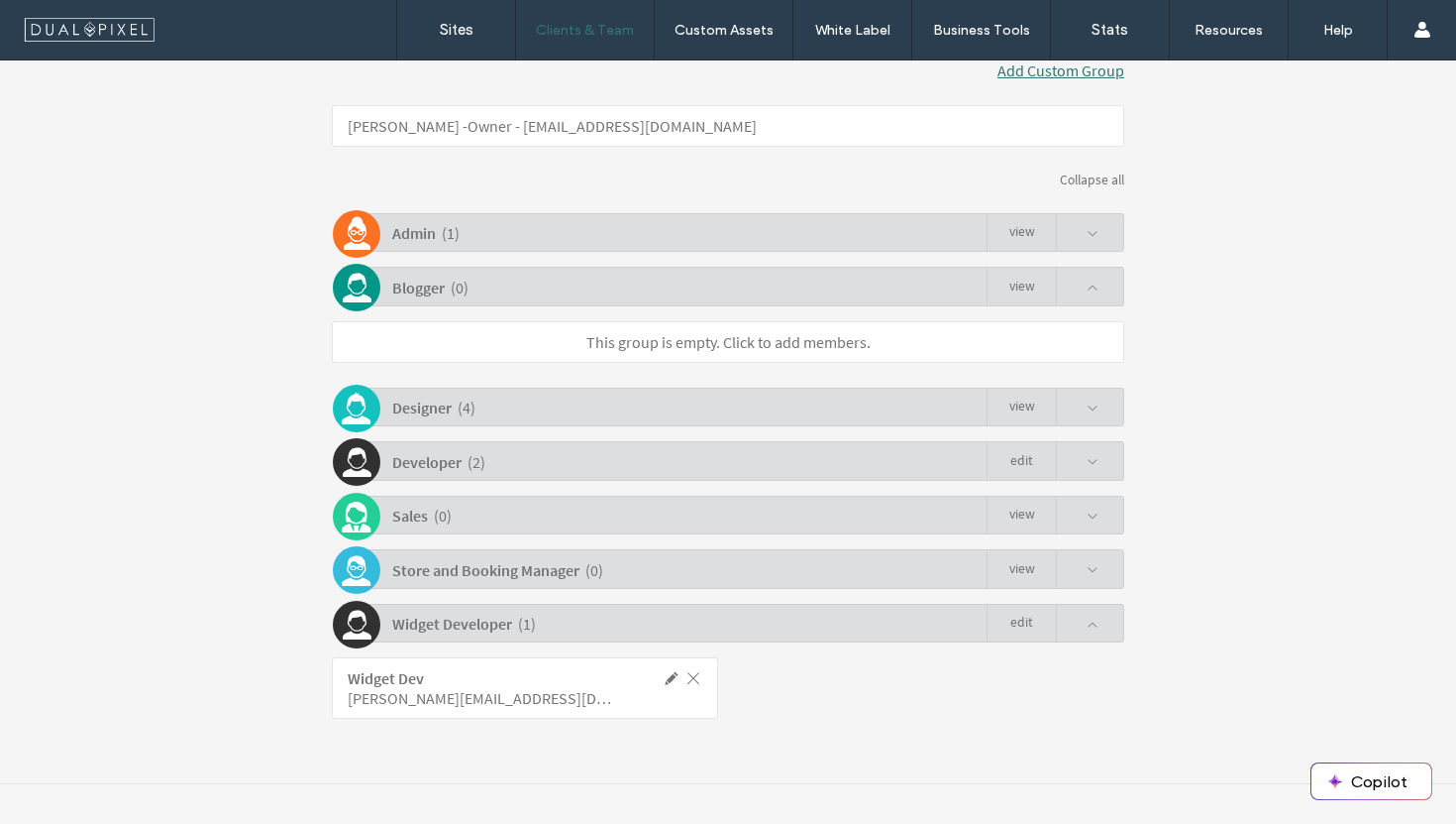
click at [1087, 409] on span at bounding box center [1093, 409] width 12 height 12
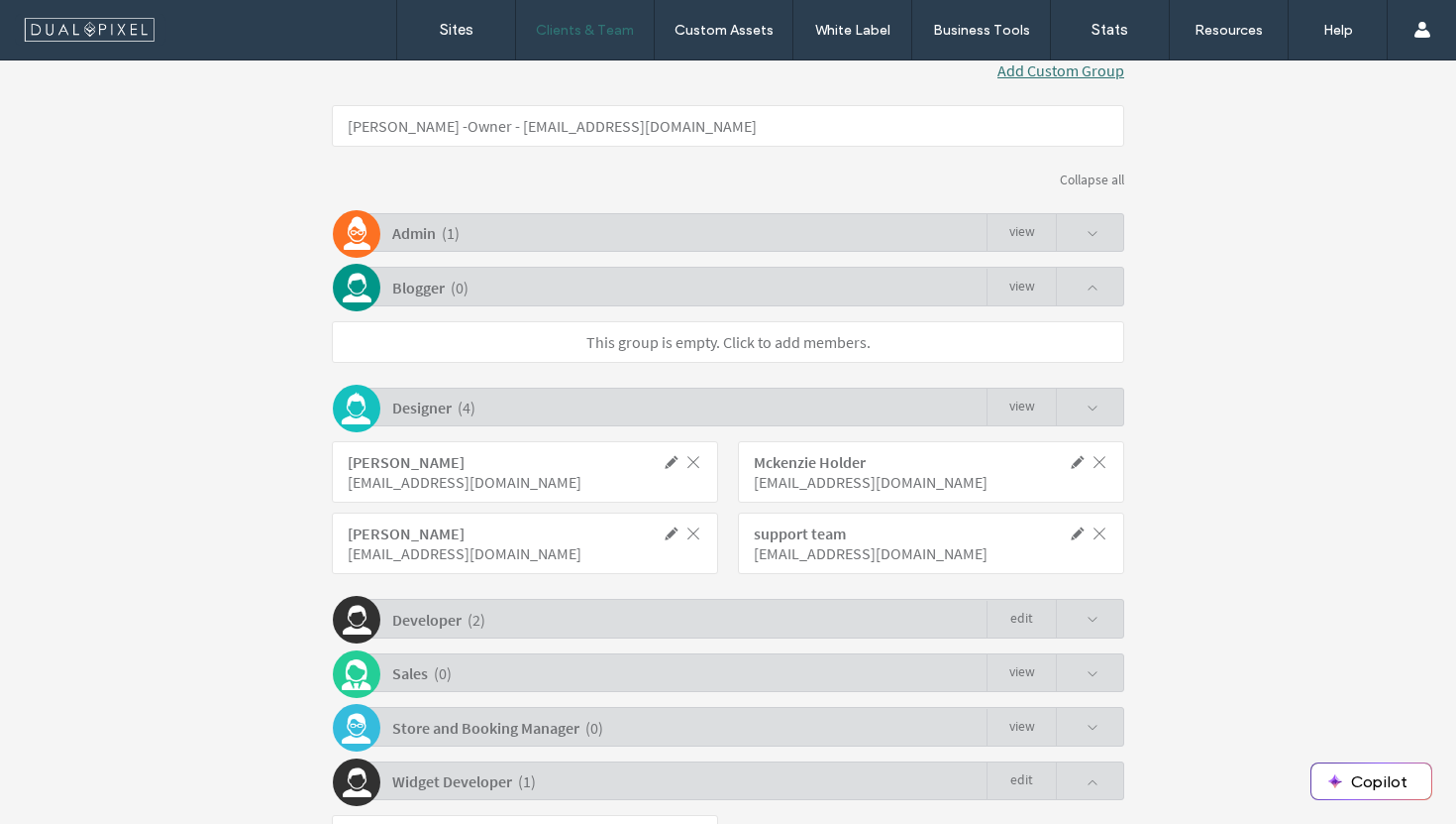
scroll to position [382, 0]
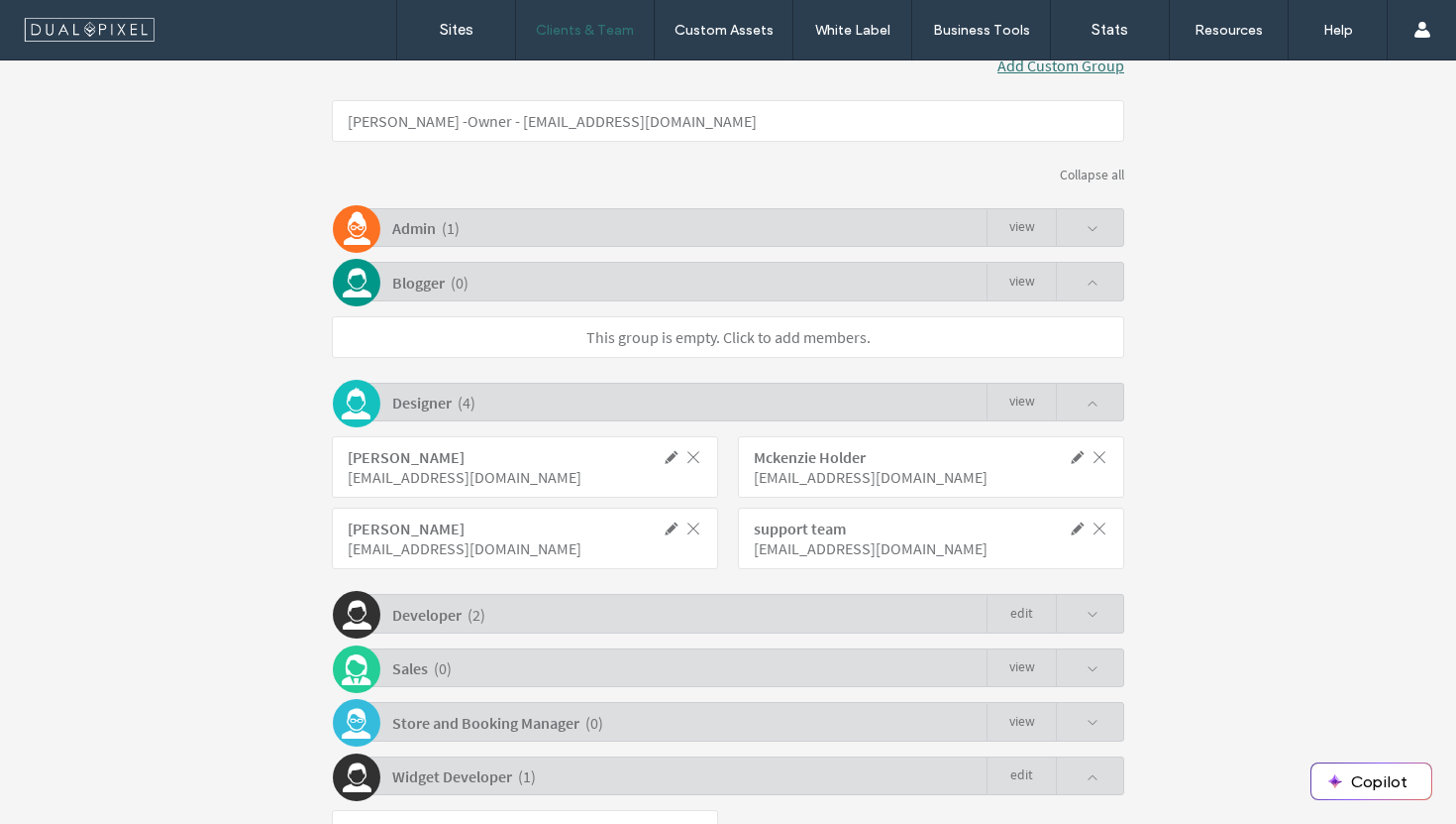
click at [777, 628] on div "Developer ( 2 ) Edit" at bounding box center [733, 613] width 783 height 39
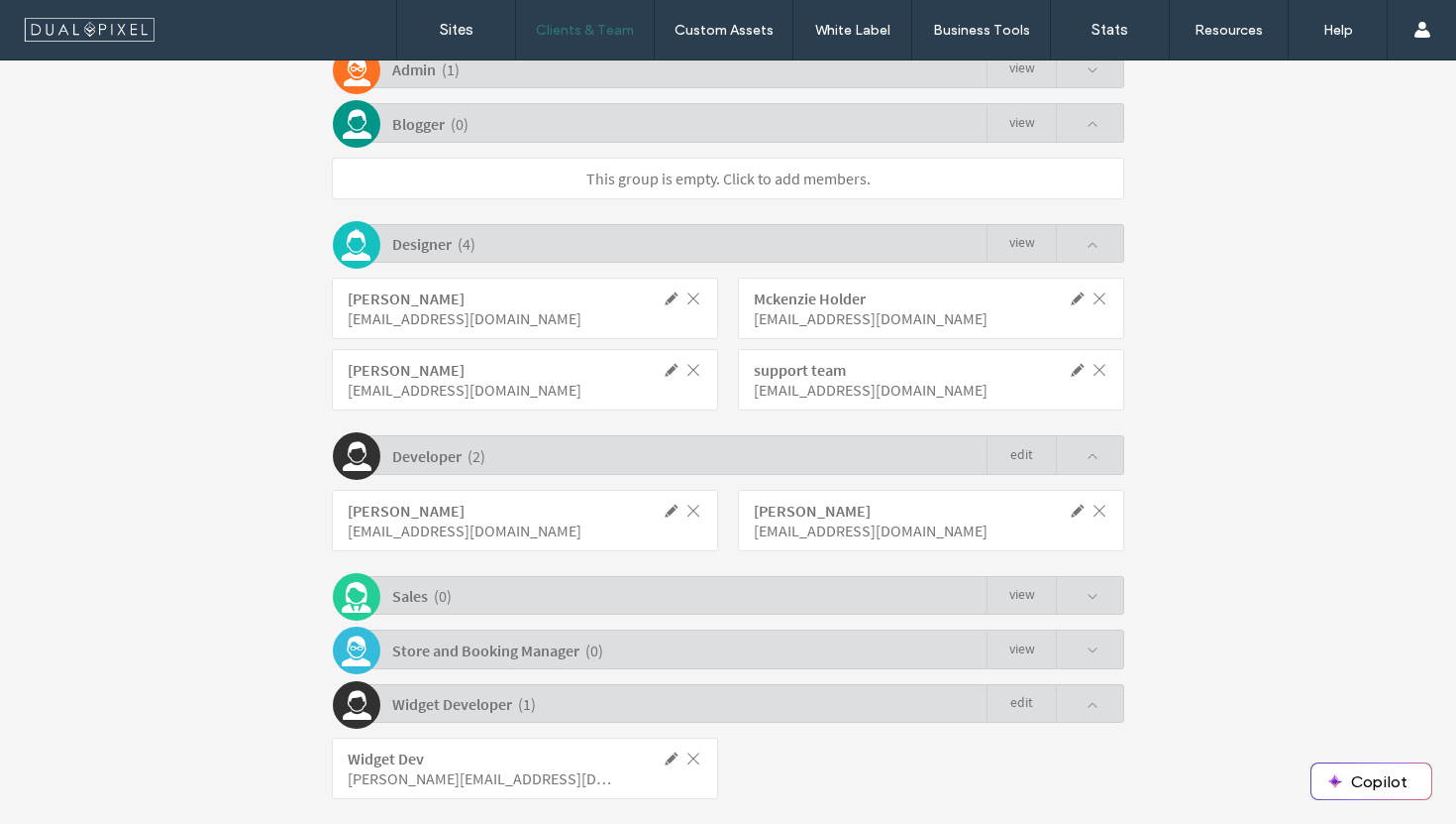
scroll to position [555, 0]
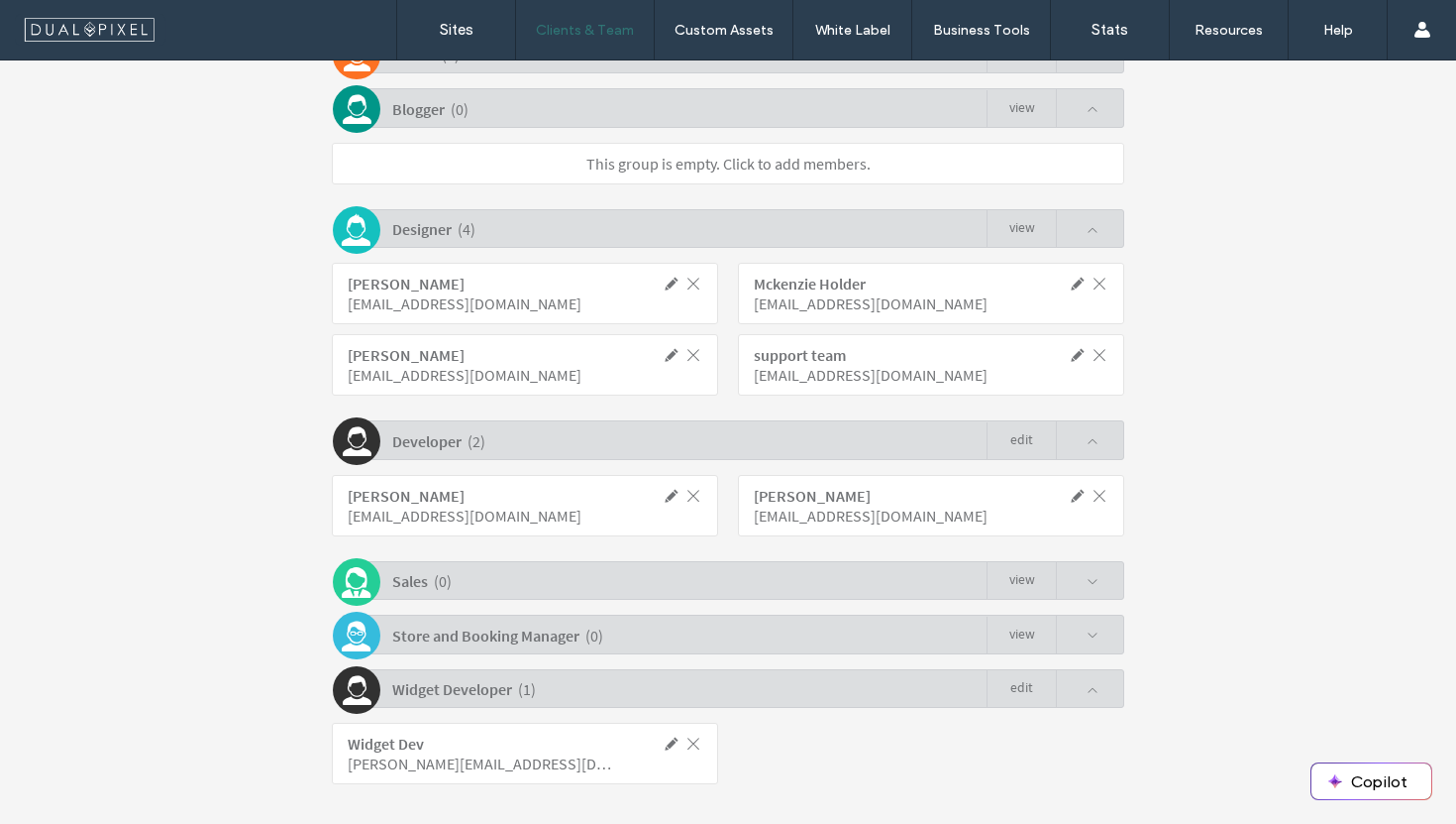
click at [1030, 696] on link "Edit" at bounding box center [1022, 689] width 69 height 38
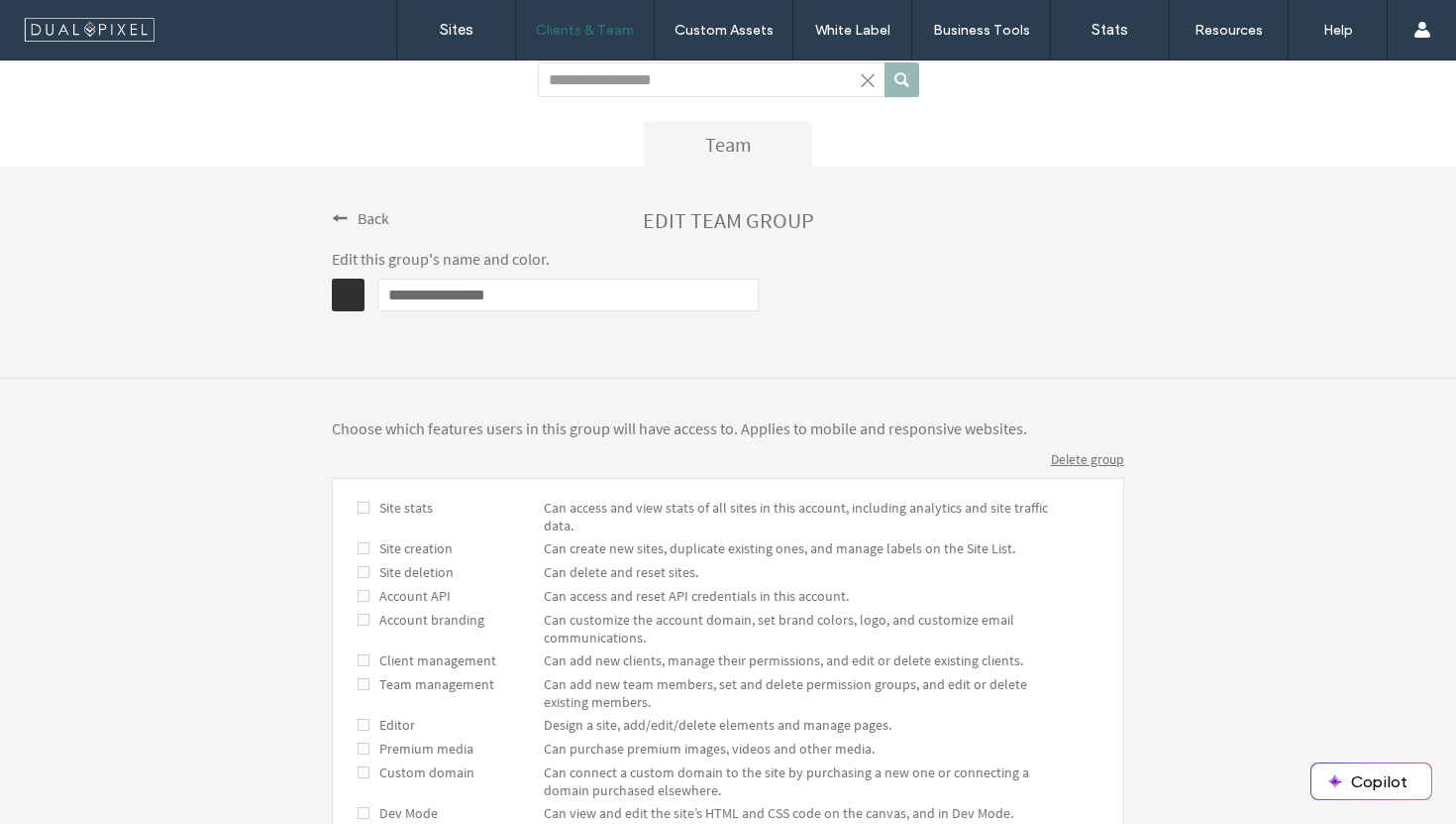
scroll to position [60, 0]
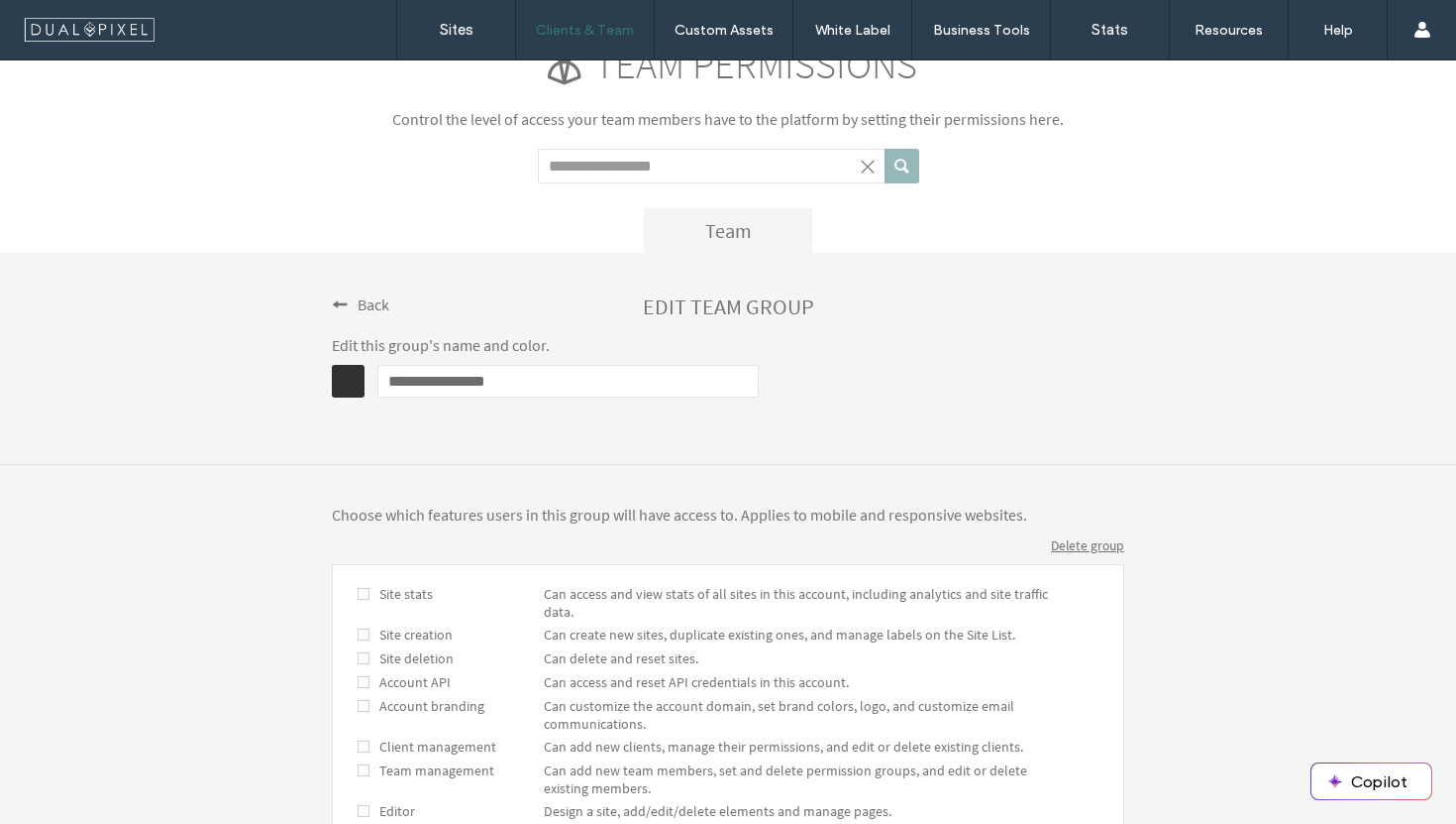
click at [486, 365] on input "**********" at bounding box center [568, 381] width 382 height 33
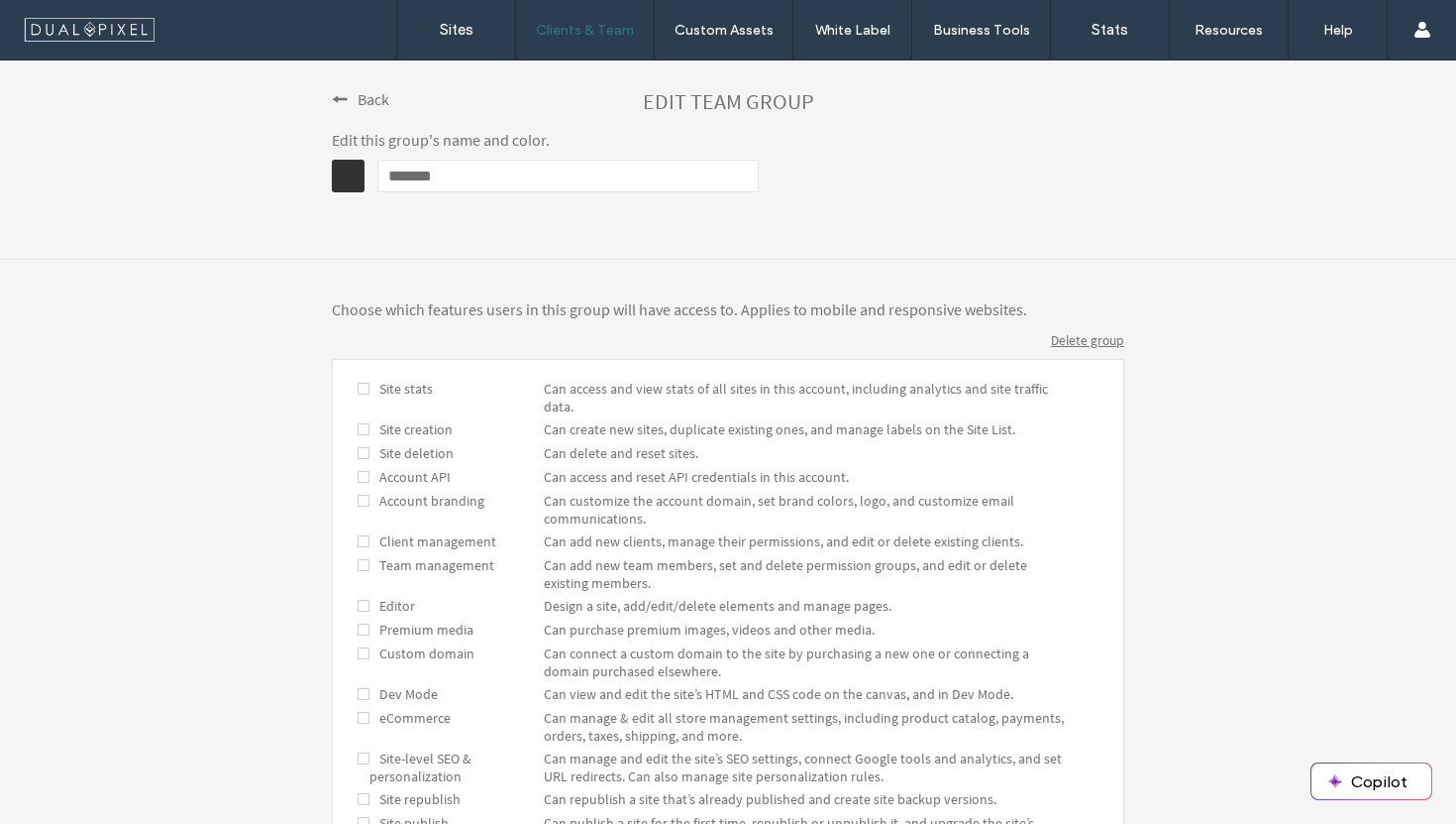
scroll to position [276, 0]
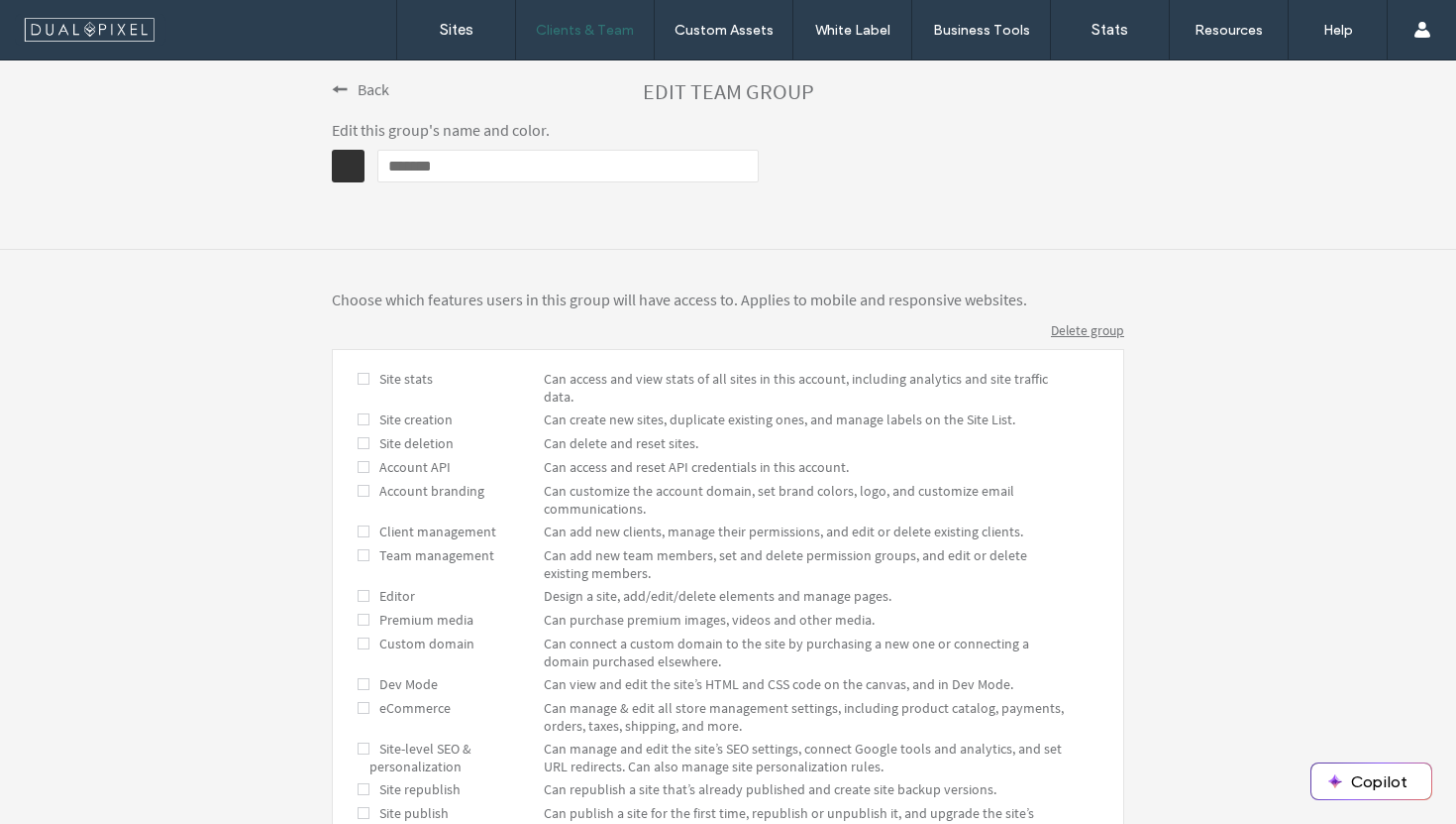
type input "*******"
click at [358, 421] on span at bounding box center [364, 419] width 12 height 18
click at [358, 534] on span at bounding box center [364, 531] width 12 height 18
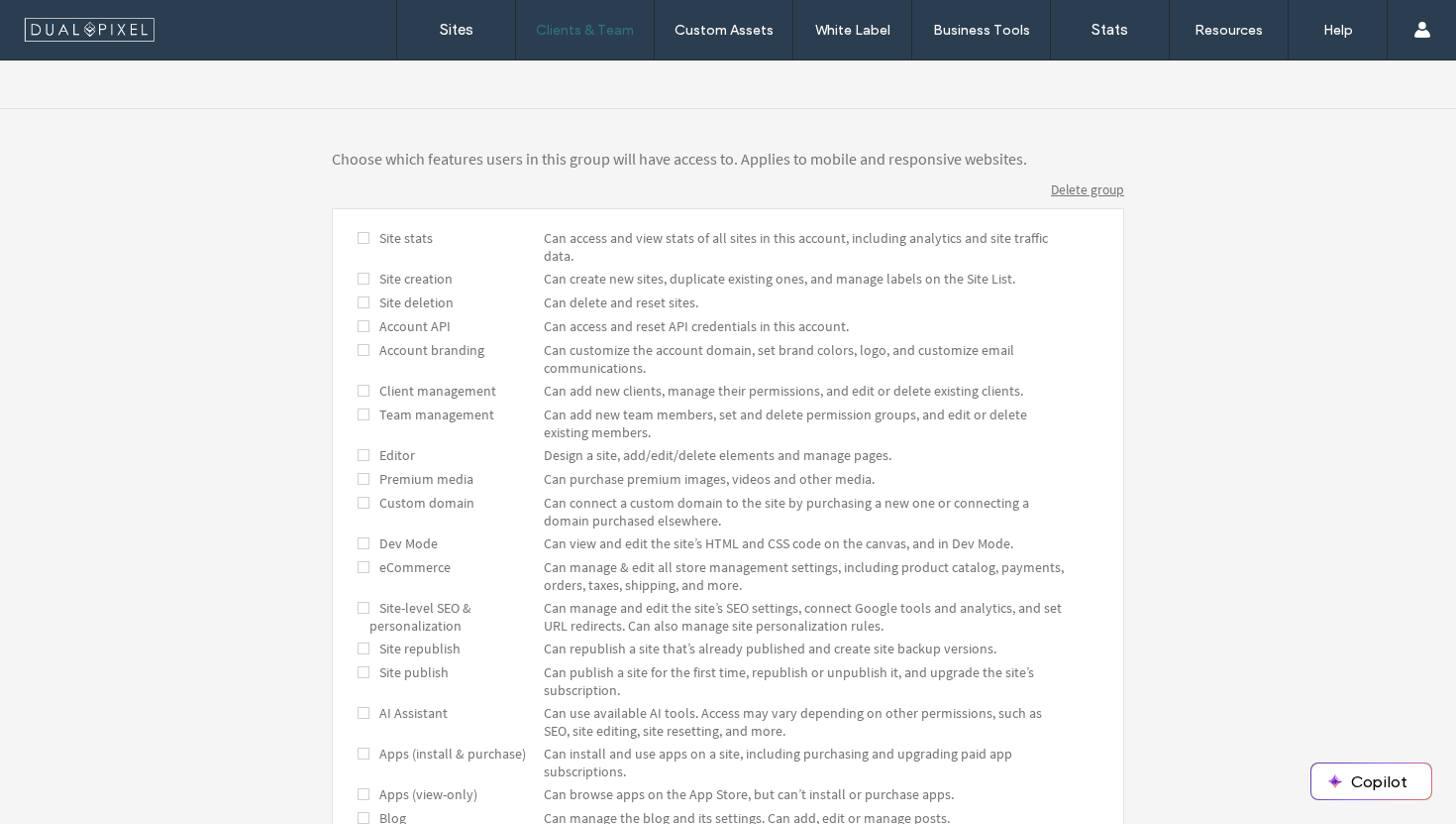
scroll to position [419, 0]
click at [359, 236] on span at bounding box center [364, 235] width 12 height 18
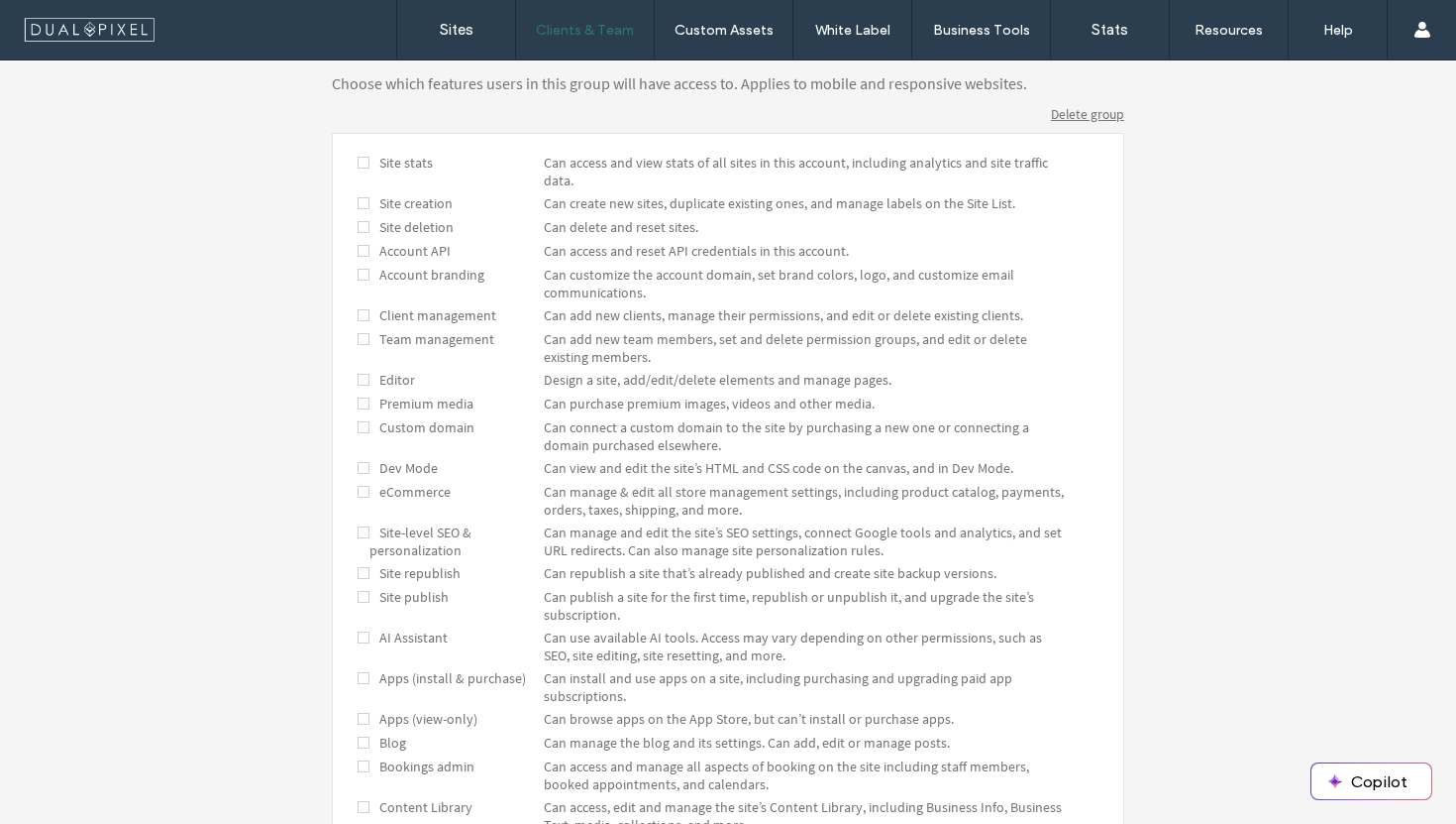
scroll to position [508, 0]
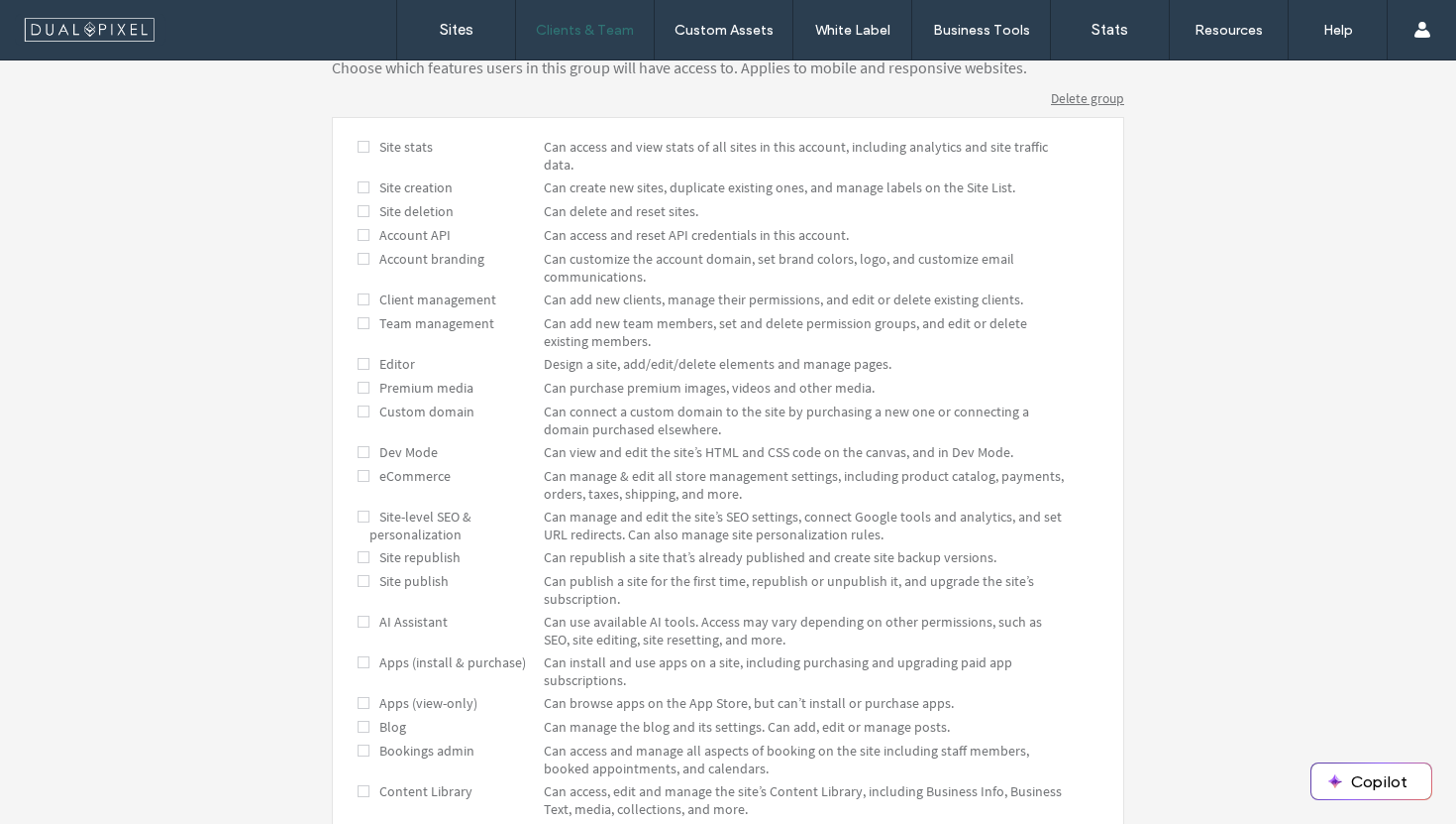
click at [372, 425] on div "Custom domain Can connect a custom domain to the site by purchasing a new one o…" at bounding box center [718, 420] width 697 height 36
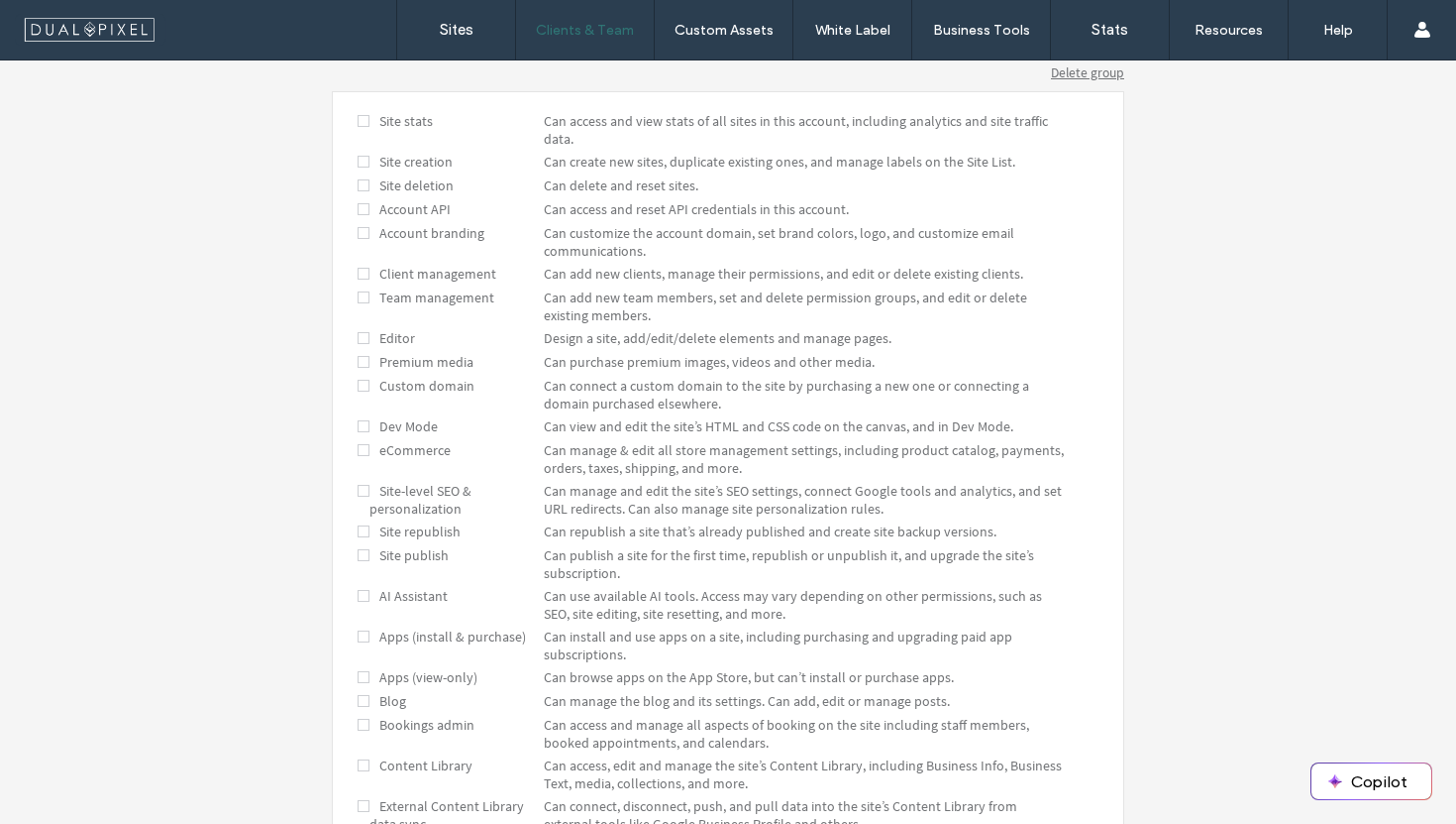
scroll to position [560, 0]
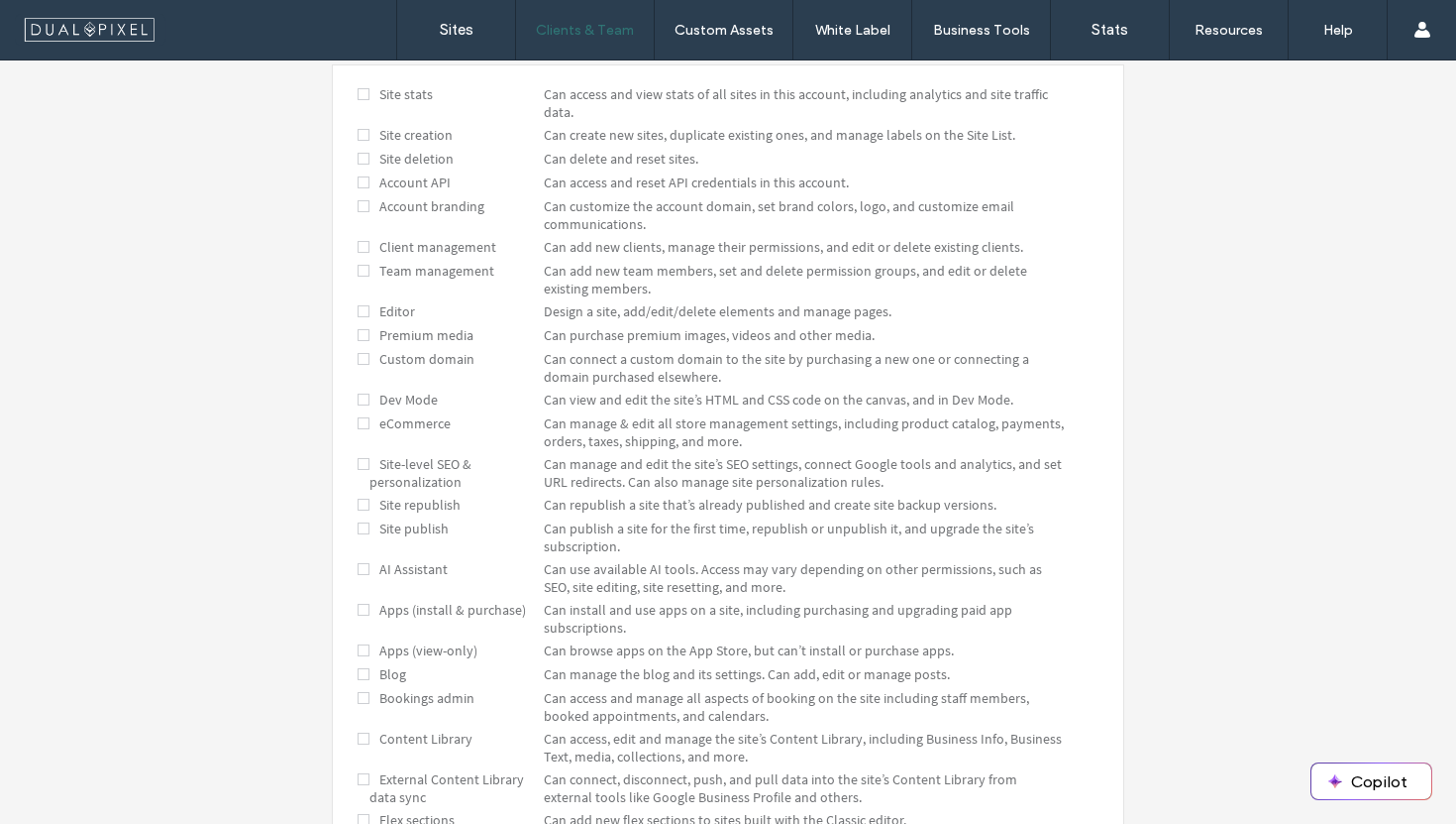
click at [360, 424] on span at bounding box center [364, 423] width 12 height 18
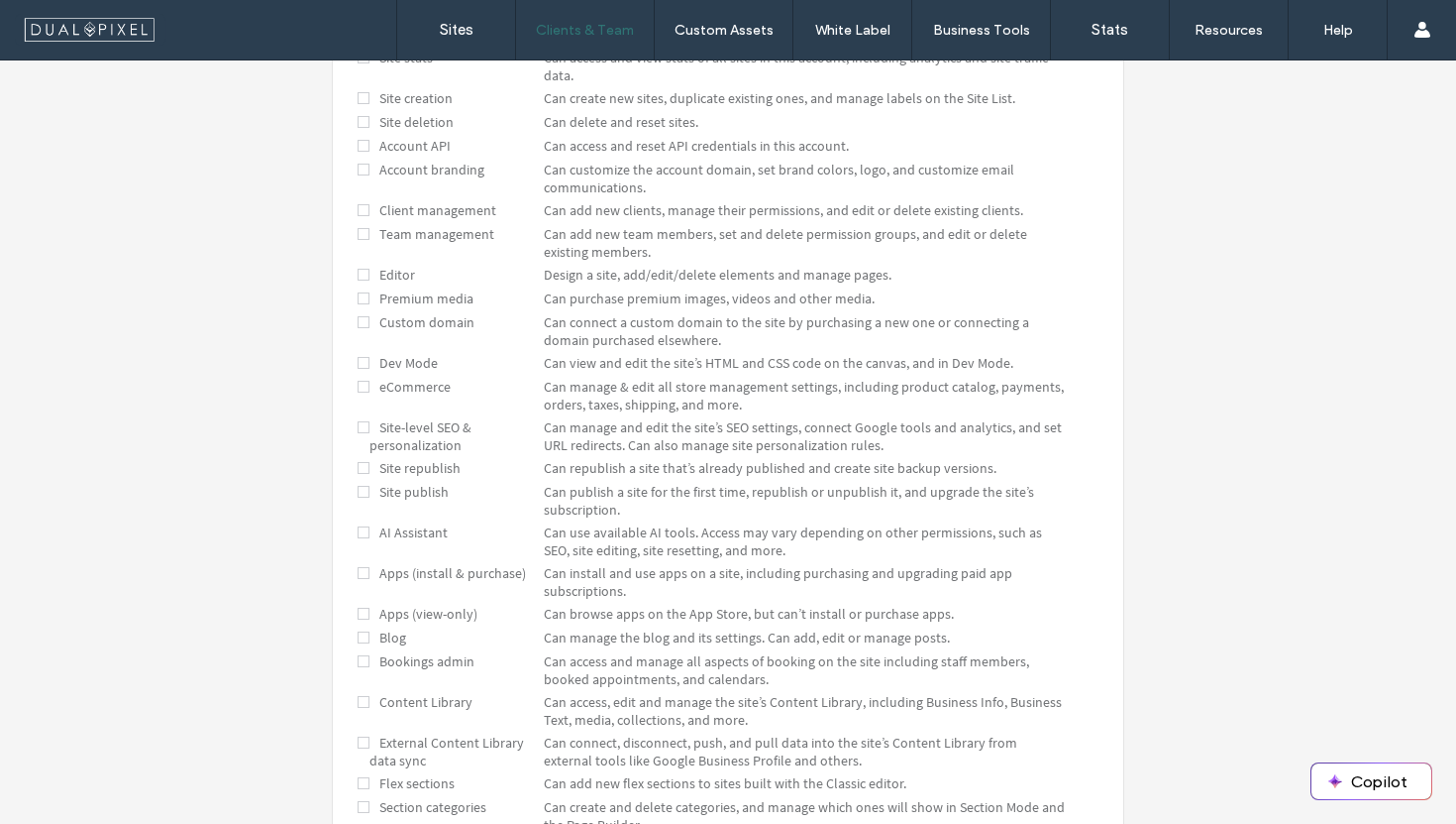
scroll to position [605, 0]
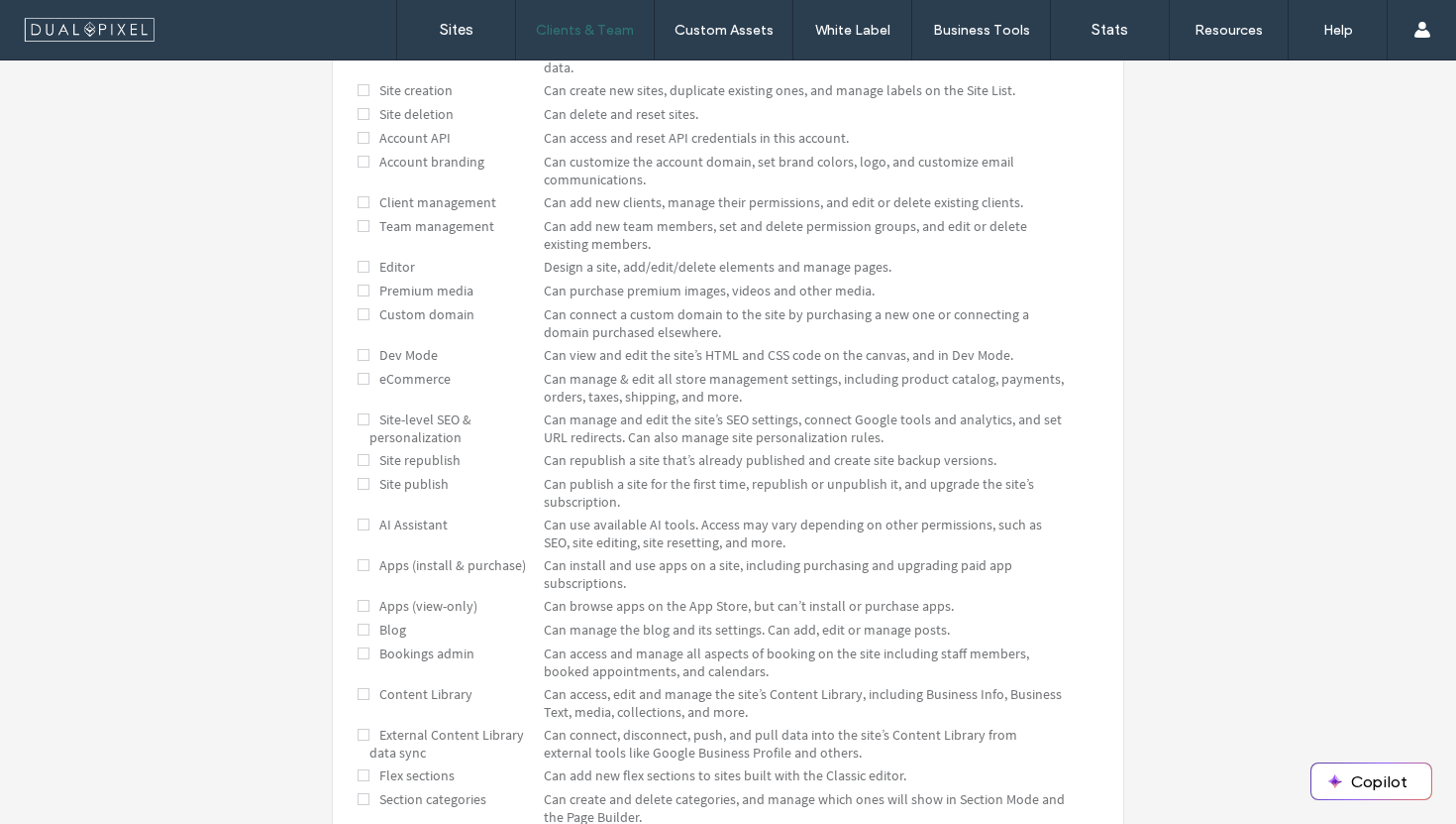
click at [360, 424] on span at bounding box center [364, 419] width 12 height 18
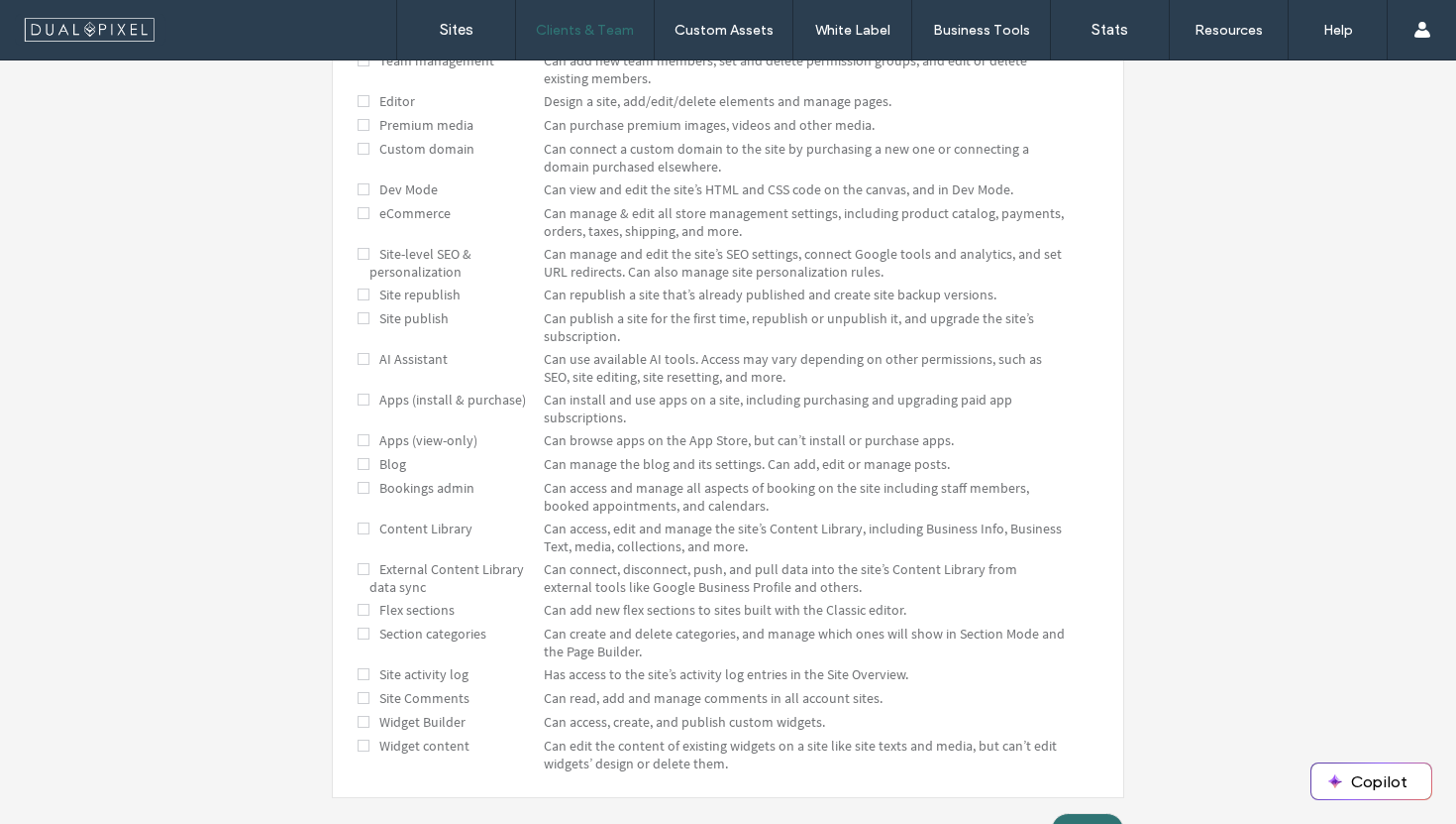
scroll to position [777, 0]
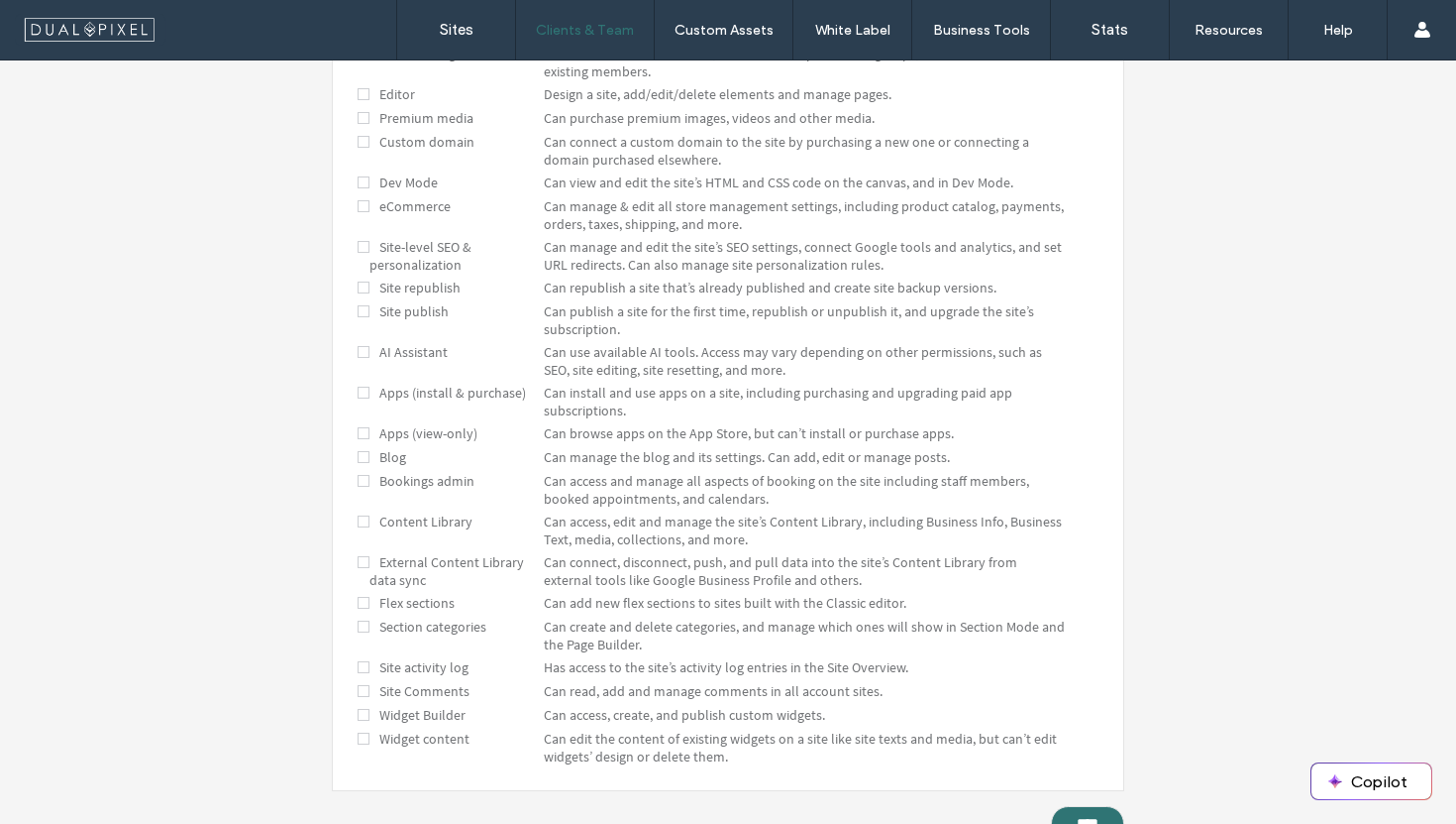
click at [358, 318] on span at bounding box center [364, 311] width 12 height 18
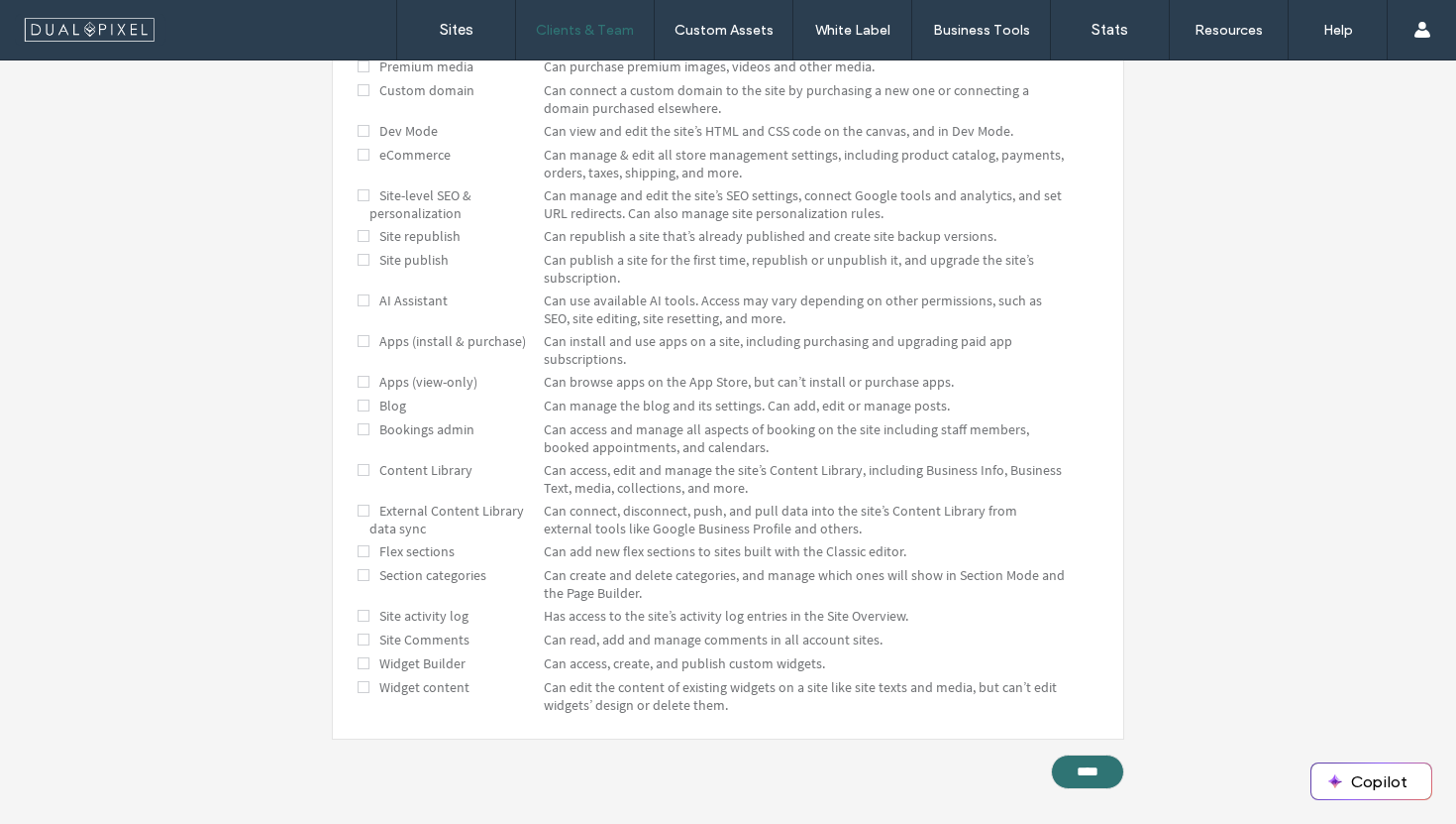
scroll to position [839, 0]
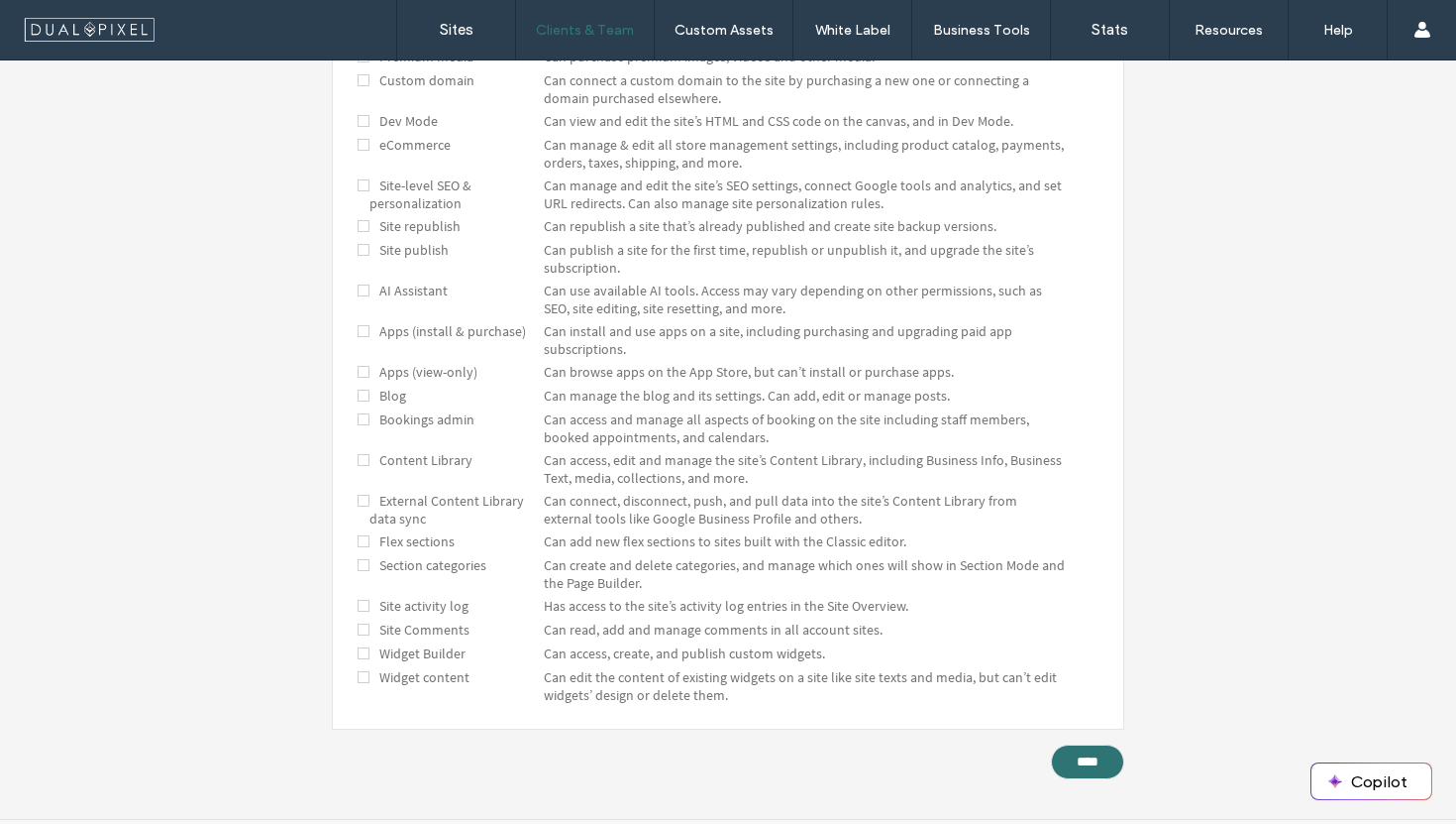
click at [358, 509] on span at bounding box center [364, 501] width 12 height 18
click at [360, 550] on span at bounding box center [364, 541] width 12 height 18
click at [359, 574] on span at bounding box center [364, 565] width 12 height 18
click at [358, 615] on span at bounding box center [364, 606] width 12 height 18
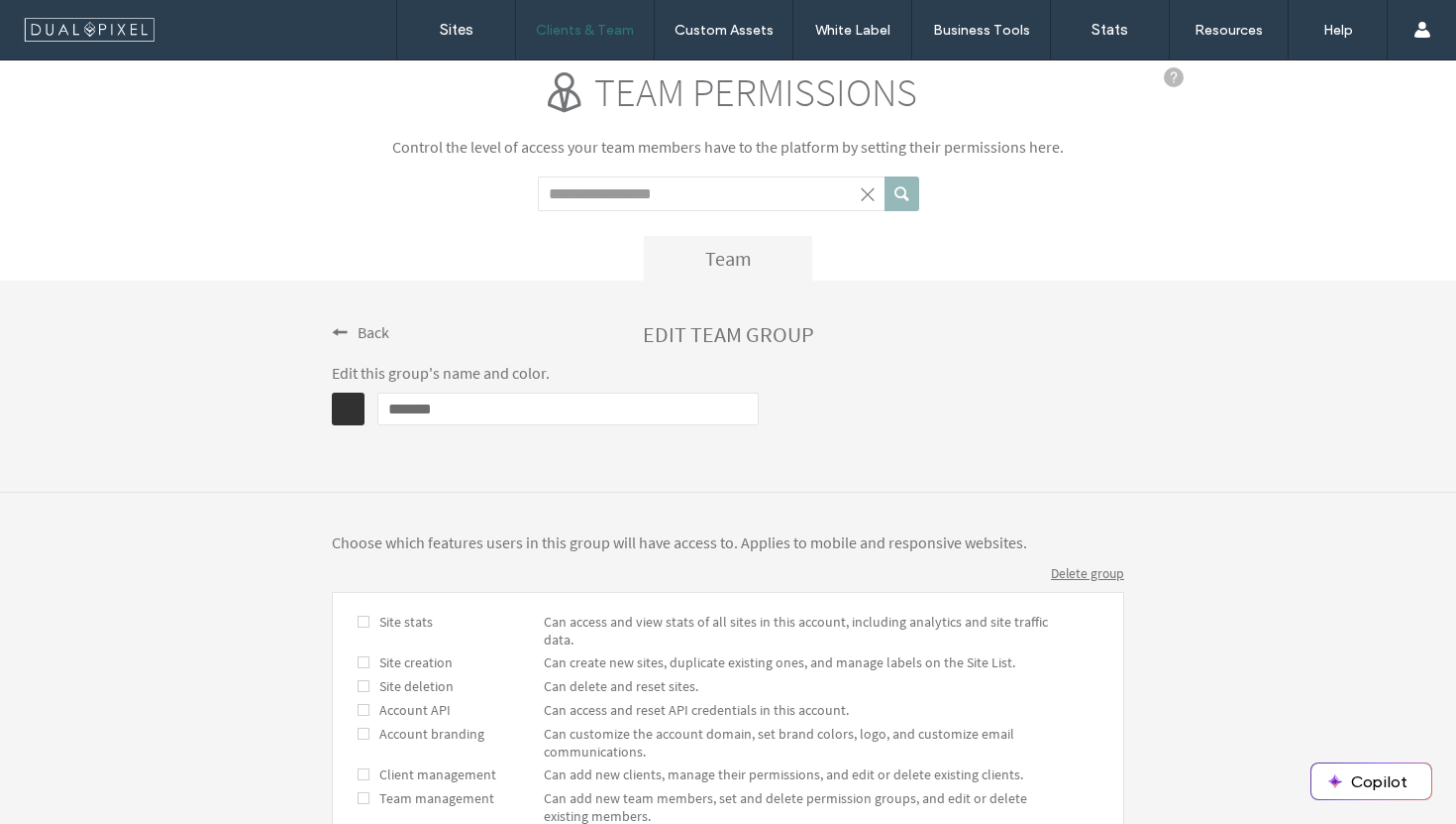
scroll to position [882, 0]
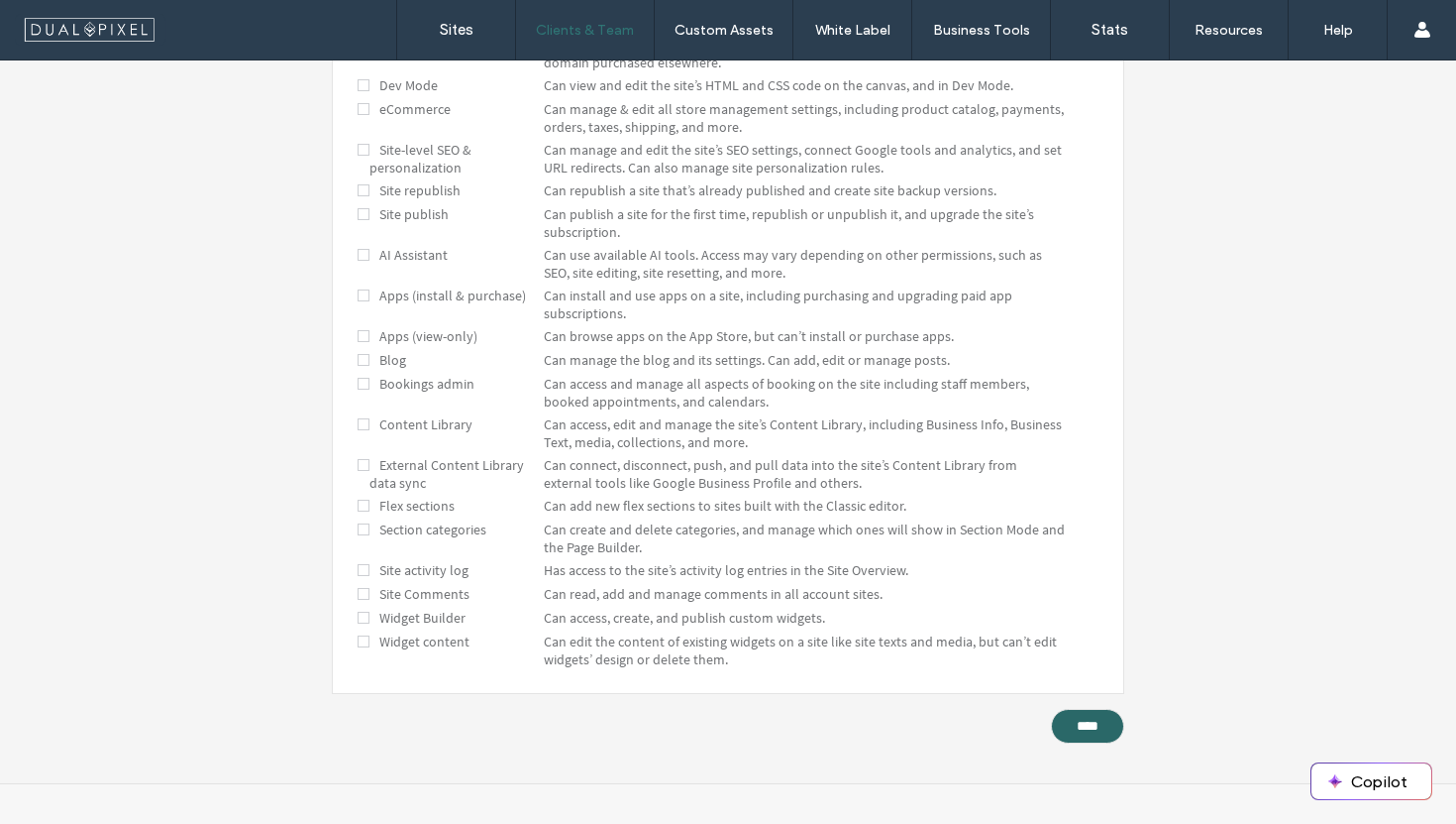
click at [1059, 720] on input "****" at bounding box center [1088, 726] width 73 height 35
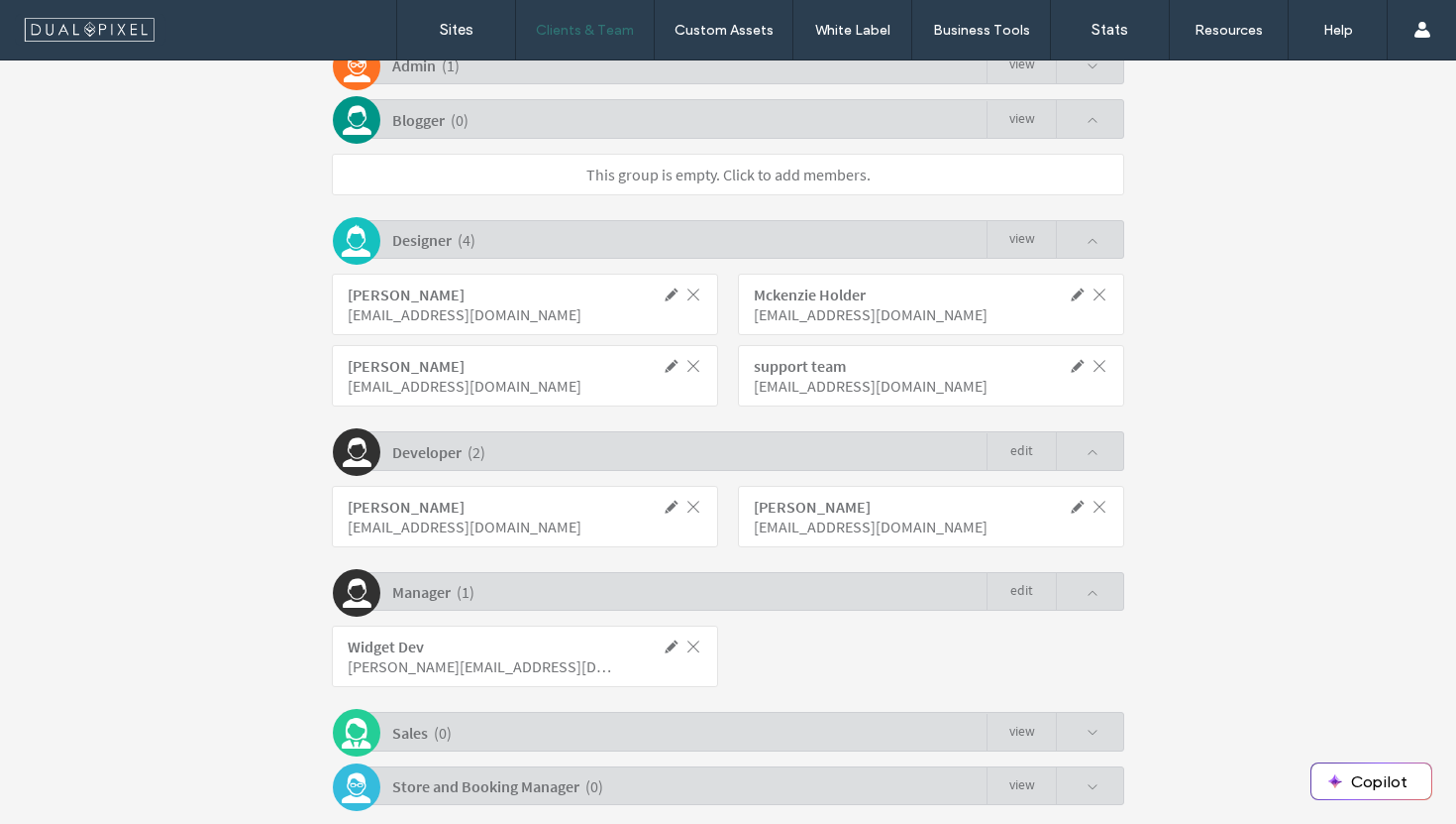
scroll to position [552, 0]
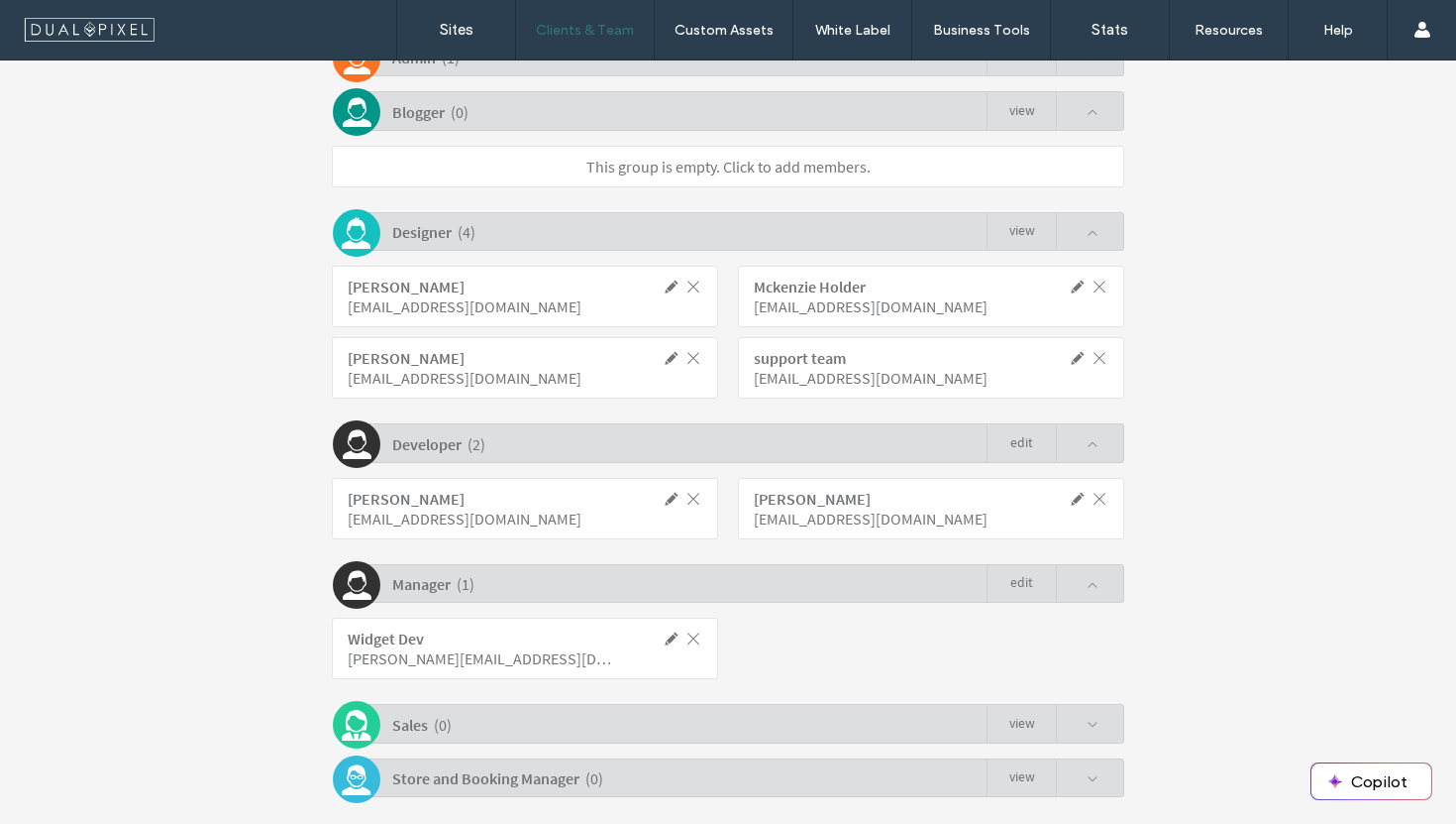
click at [691, 637] on span at bounding box center [694, 639] width 18 height 18
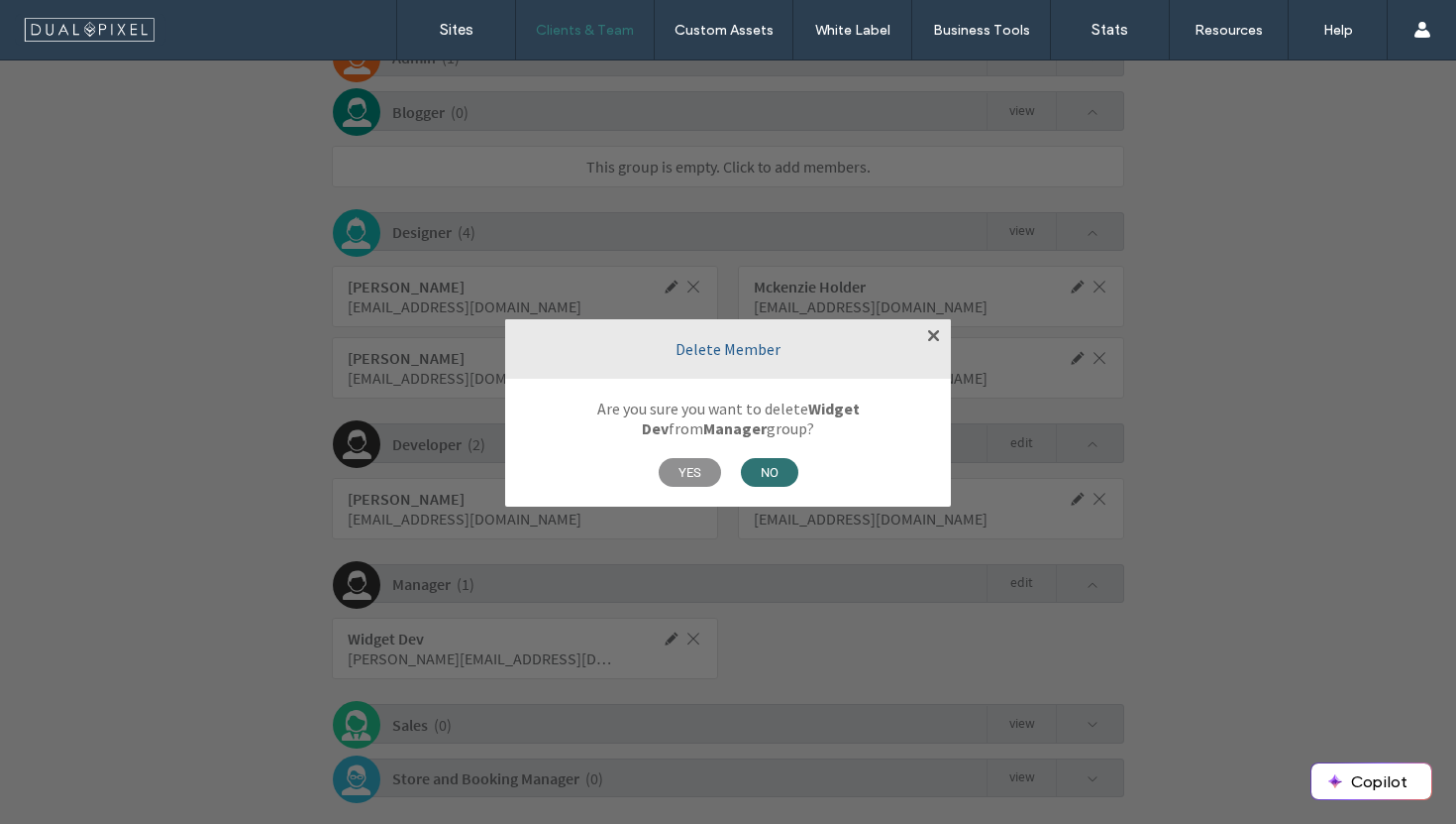
click at [711, 469] on span "YES" at bounding box center [690, 472] width 62 height 29
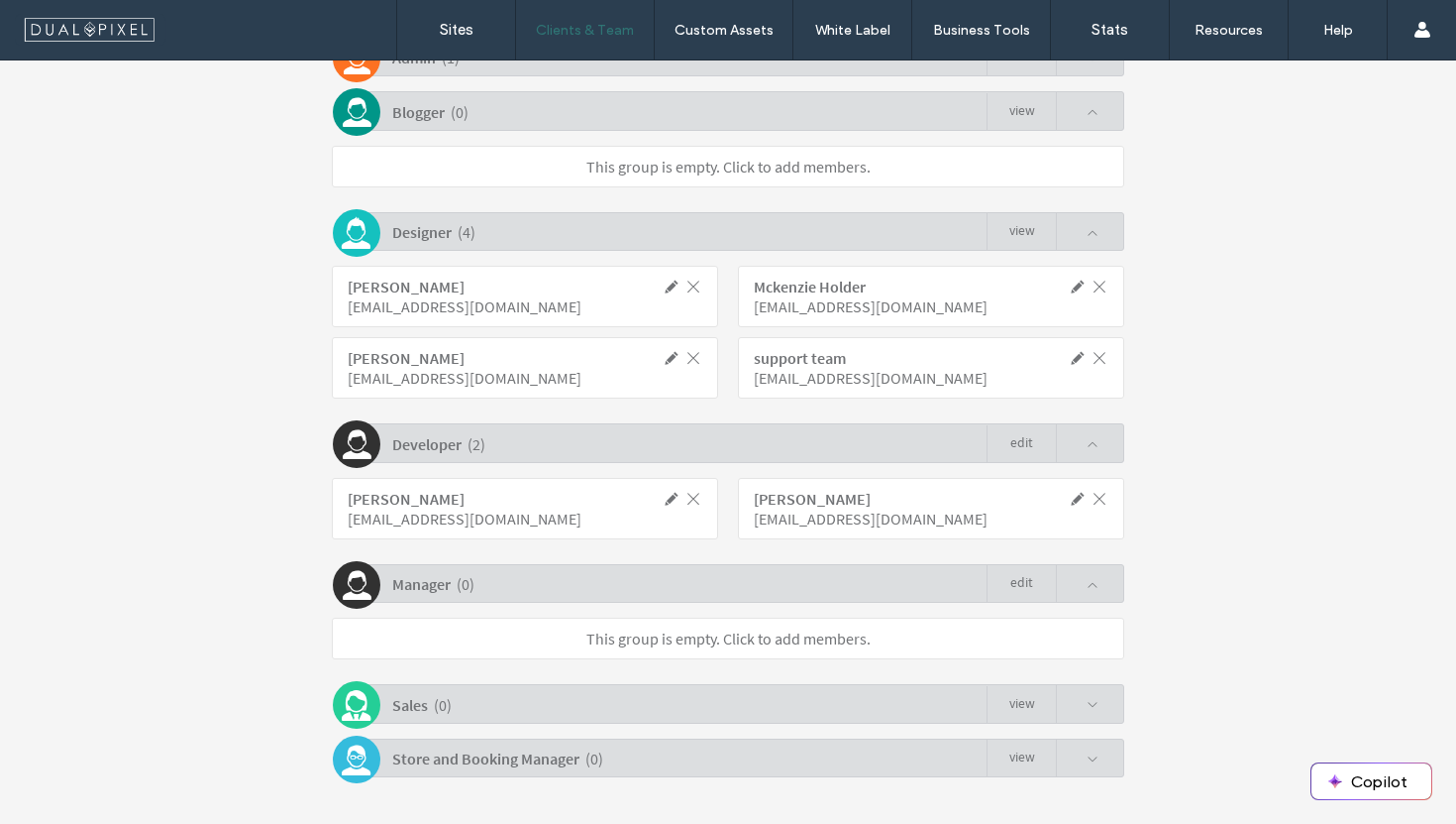
click at [1069, 358] on span at bounding box center [1078, 358] width 18 height 18
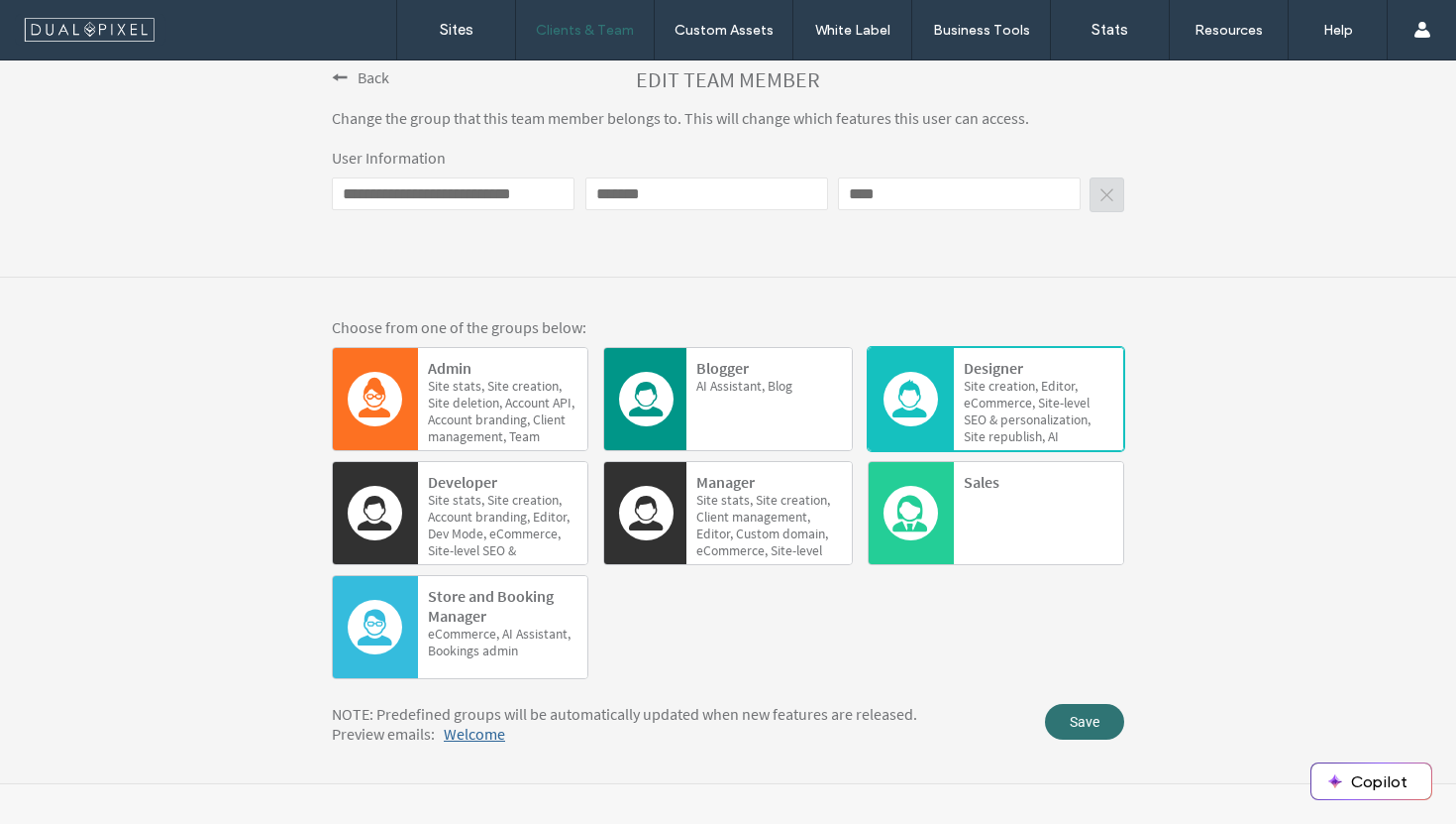
scroll to position [288, 0]
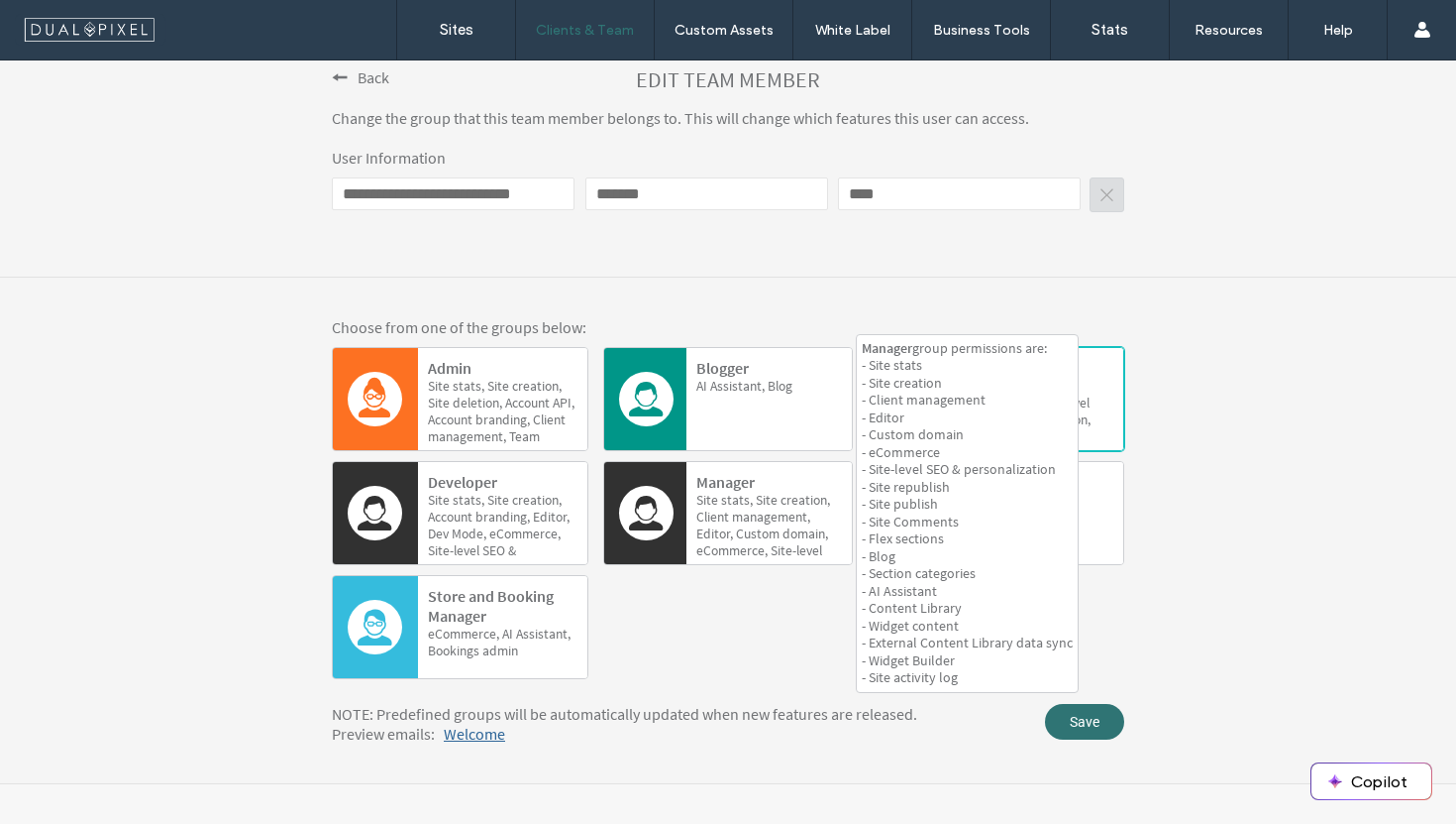
click at [748, 542] on span "eCommerce," at bounding box center [732, 550] width 71 height 17
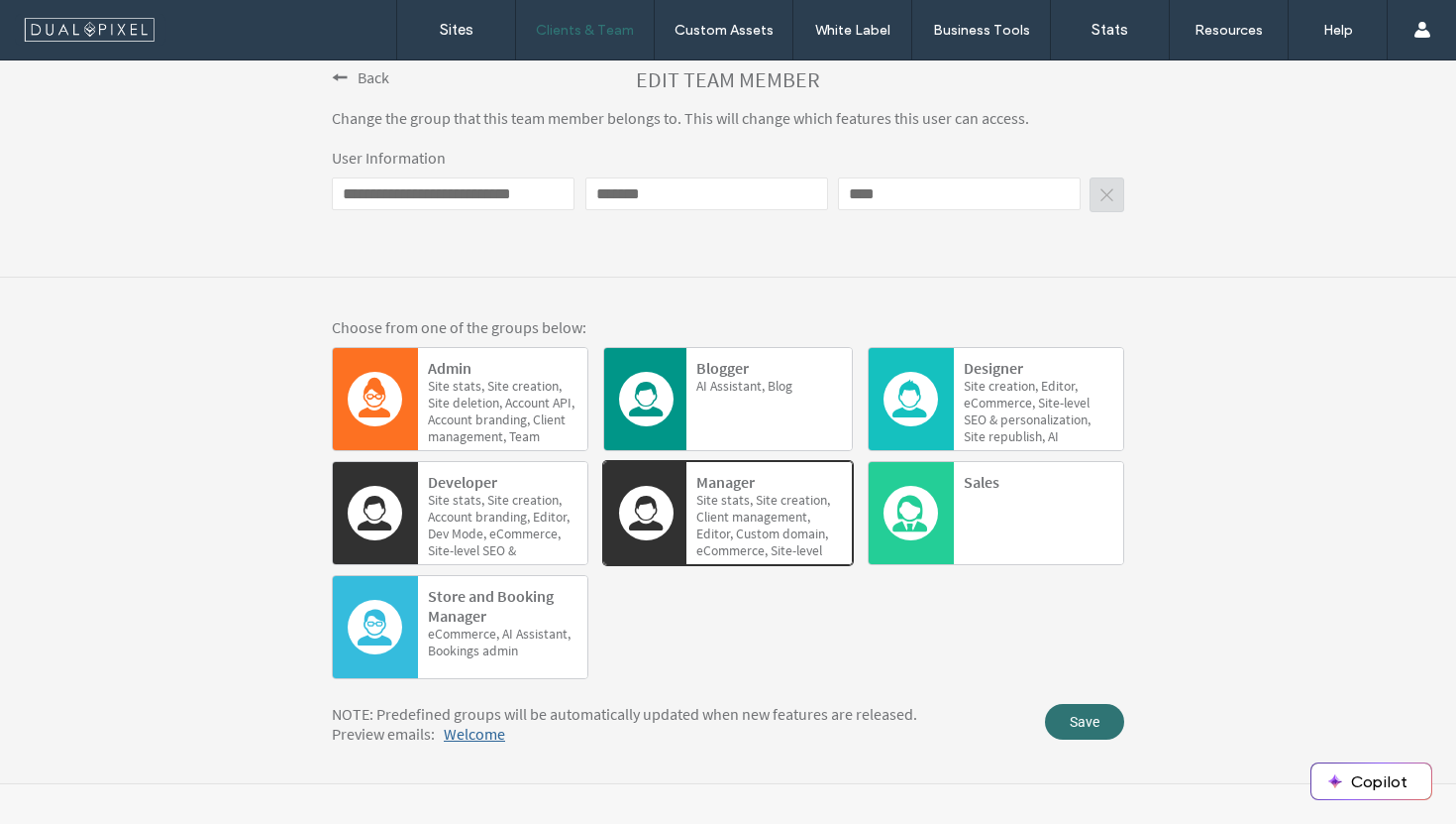
click at [1089, 740] on div "NOTE: Predefined groups will be automatically updated when new features are rel…" at bounding box center [728, 724] width 793 height 40
click at [1091, 730] on span "Save" at bounding box center [1085, 722] width 79 height 36
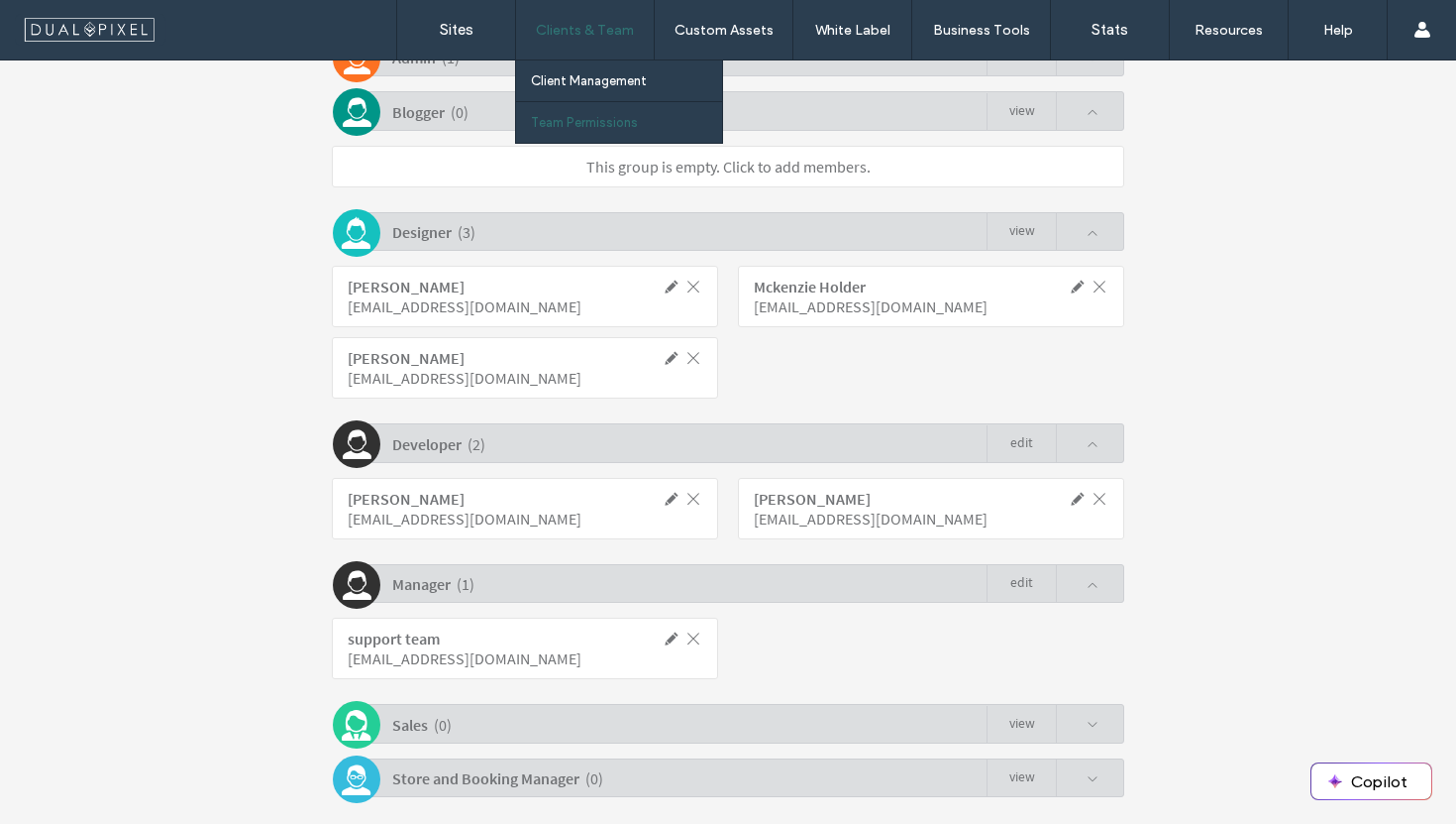
scroll to position [552, 0]
